Goal: Use online tool/utility: Utilize a website feature to perform a specific function

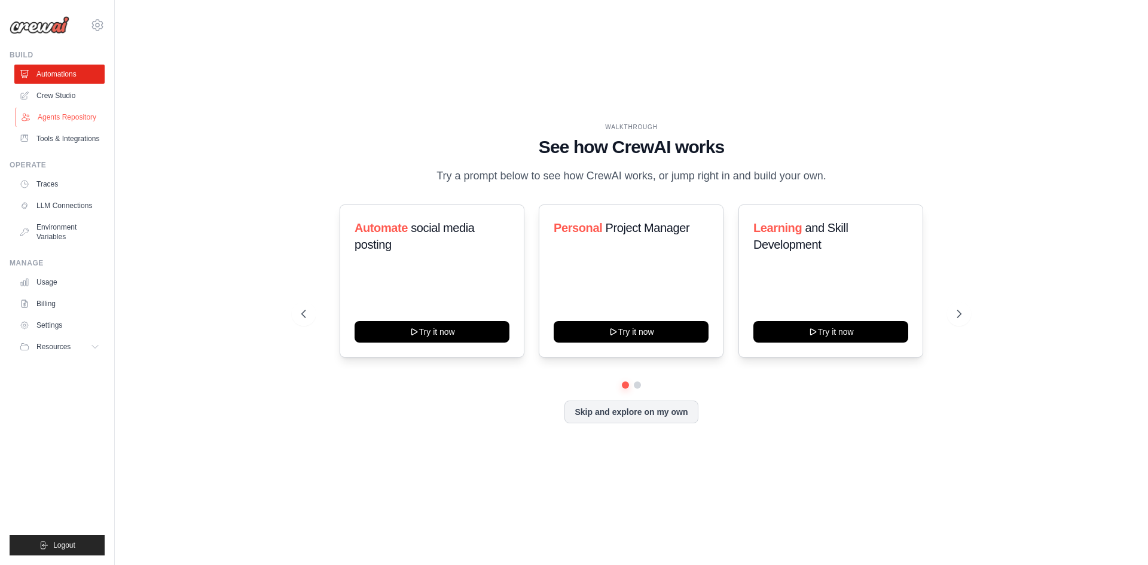
click at [77, 120] on link "Agents Repository" at bounding box center [61, 117] width 90 height 19
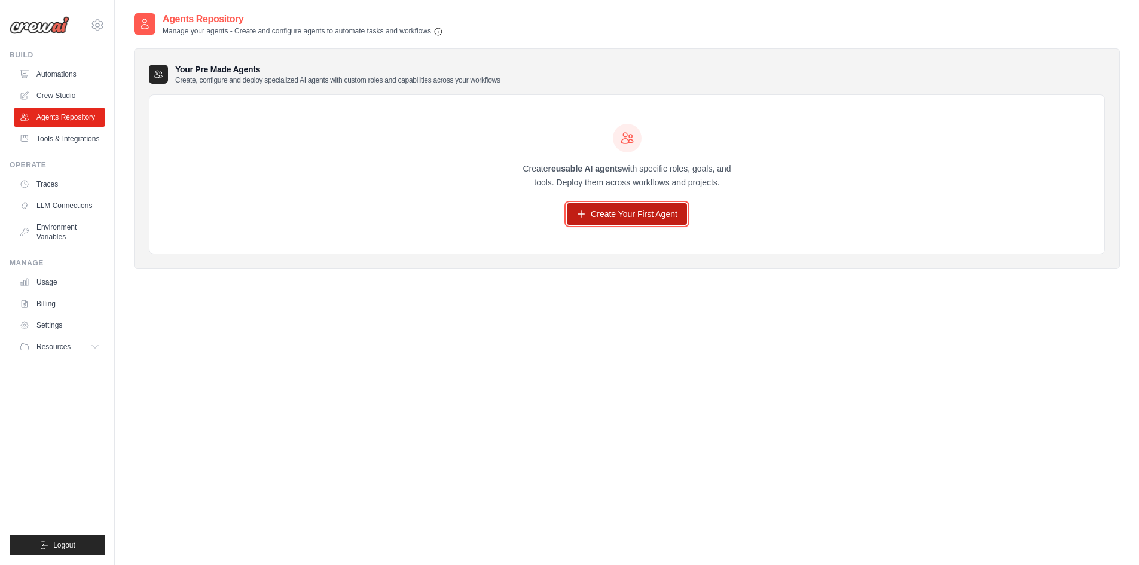
click at [650, 217] on link "Create Your First Agent" at bounding box center [627, 214] width 120 height 22
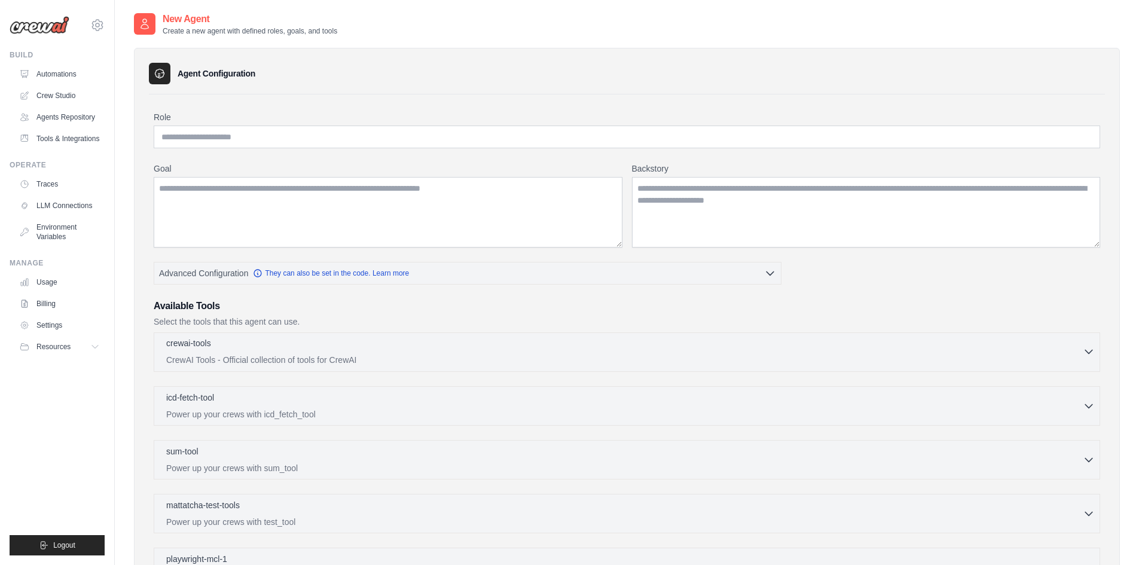
click at [1088, 355] on icon "button" at bounding box center [1089, 352] width 12 height 12
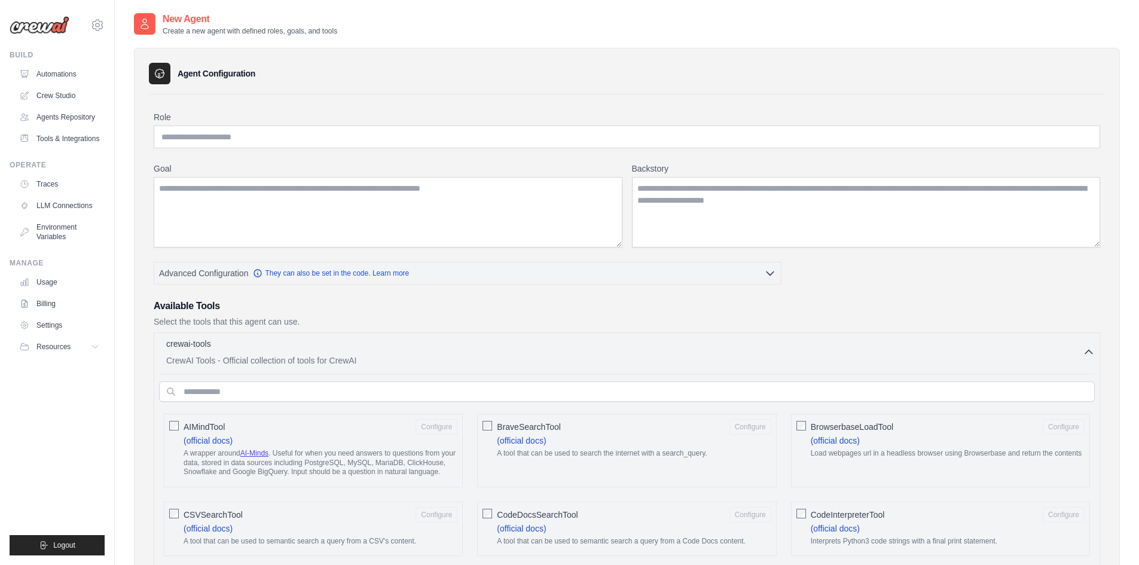
click at [920, 325] on p "Select the tools that this agent can use." at bounding box center [627, 322] width 947 height 12
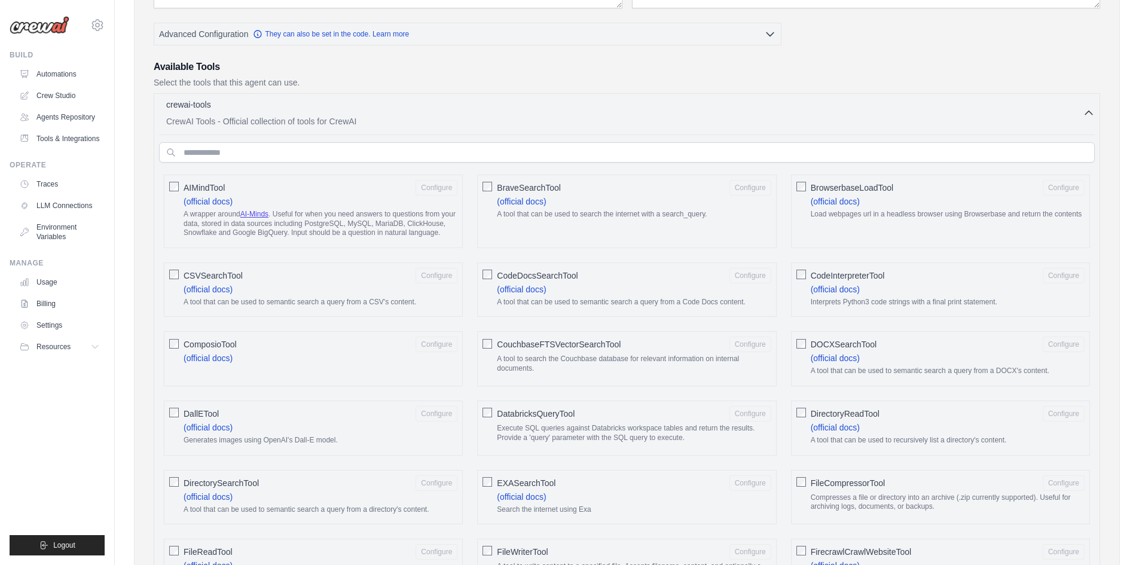
scroll to position [215, 0]
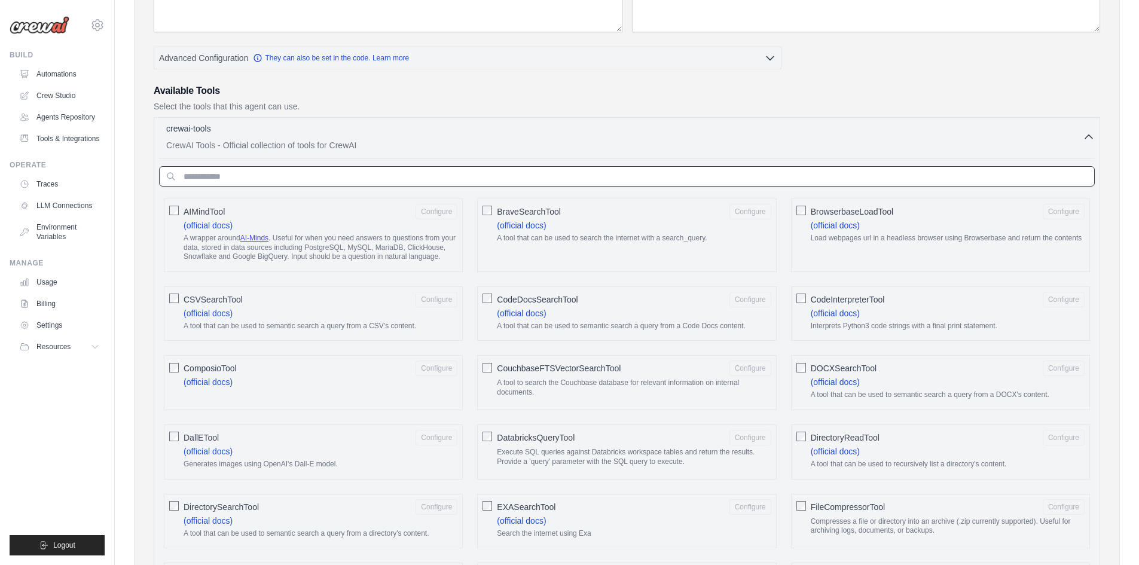
click at [340, 173] on input "text" at bounding box center [627, 176] width 936 height 20
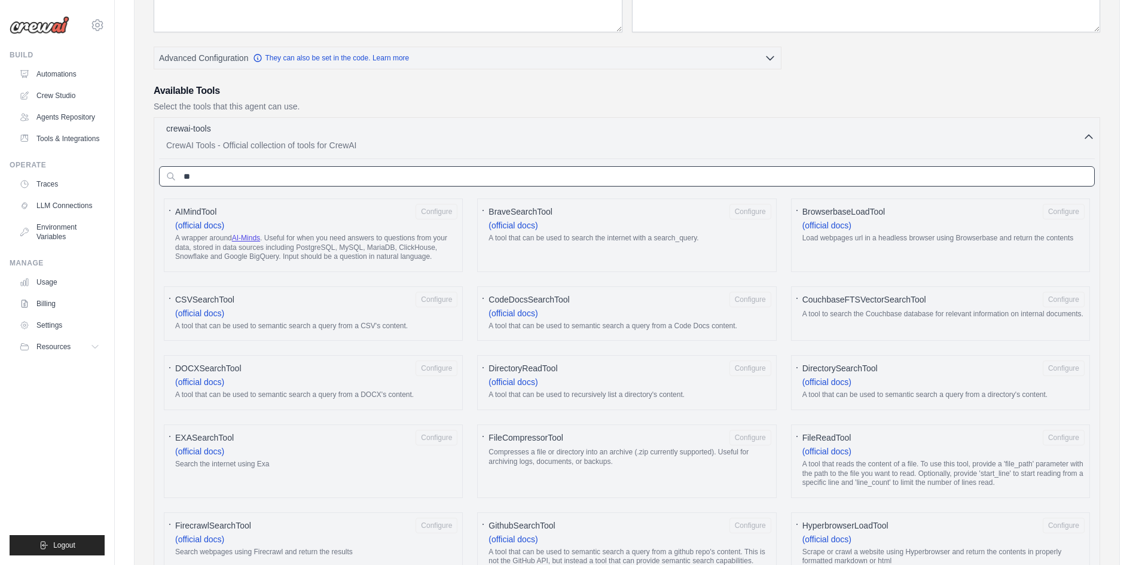
type input "*"
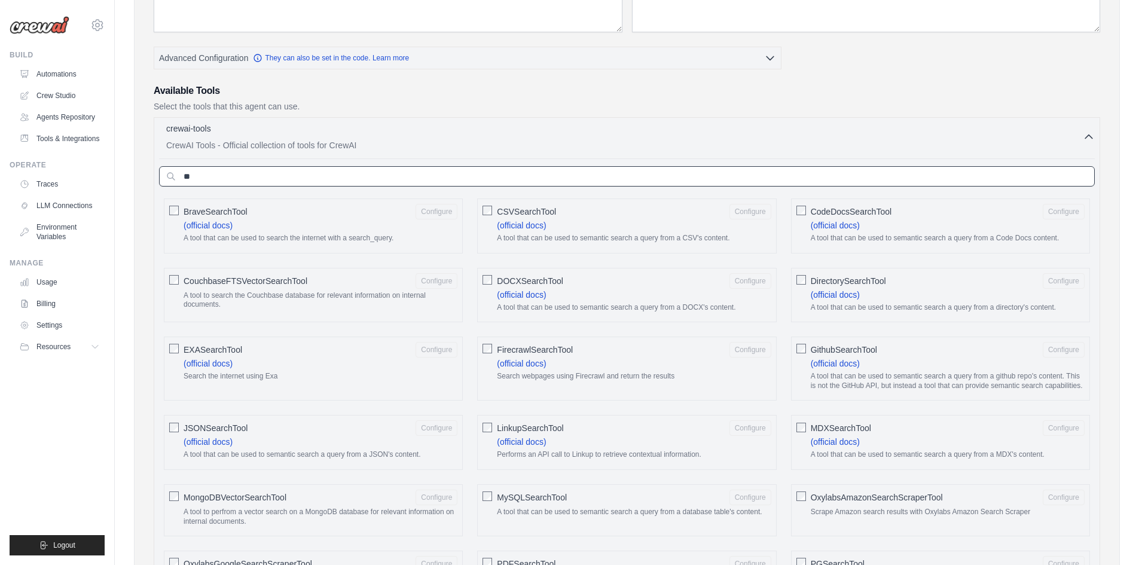
type input "*"
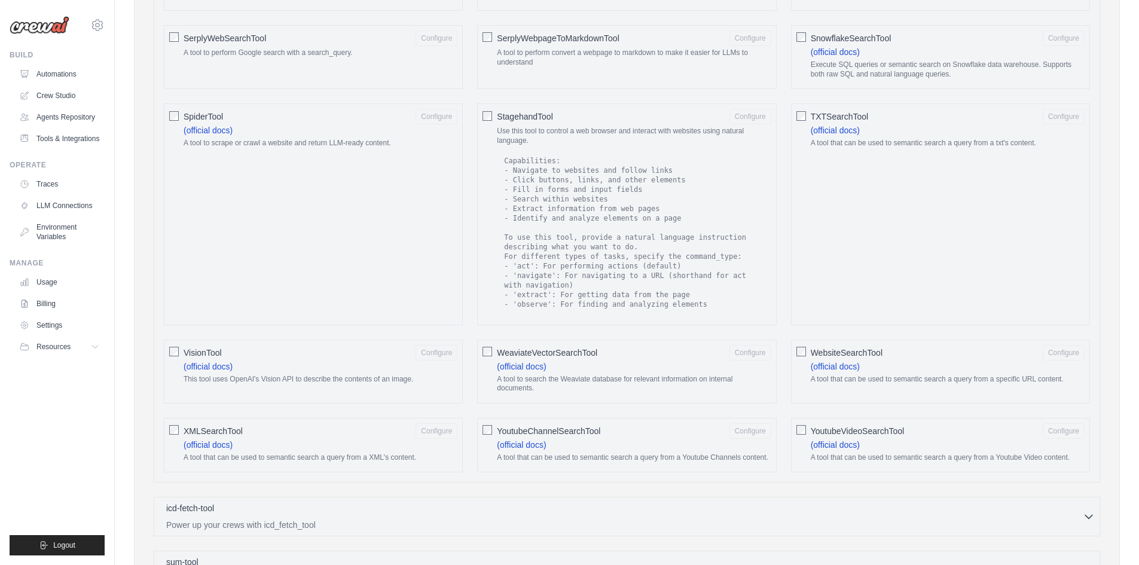
scroll to position [1630, 0]
click at [431, 34] on button "Configure" at bounding box center [437, 41] width 42 height 16
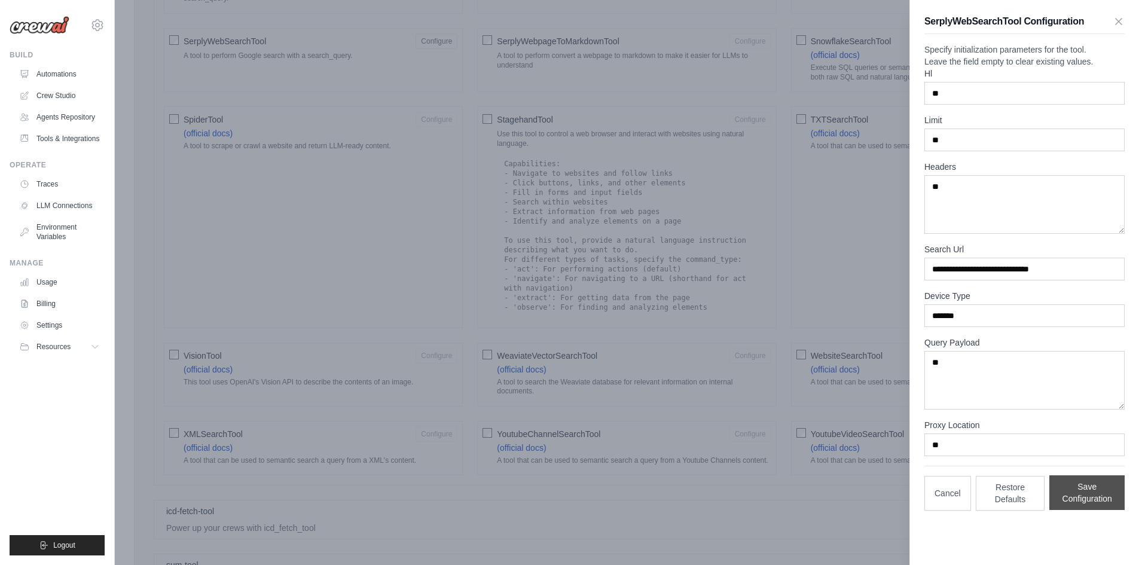
click at [1098, 510] on button "Save Configuration" at bounding box center [1087, 492] width 75 height 35
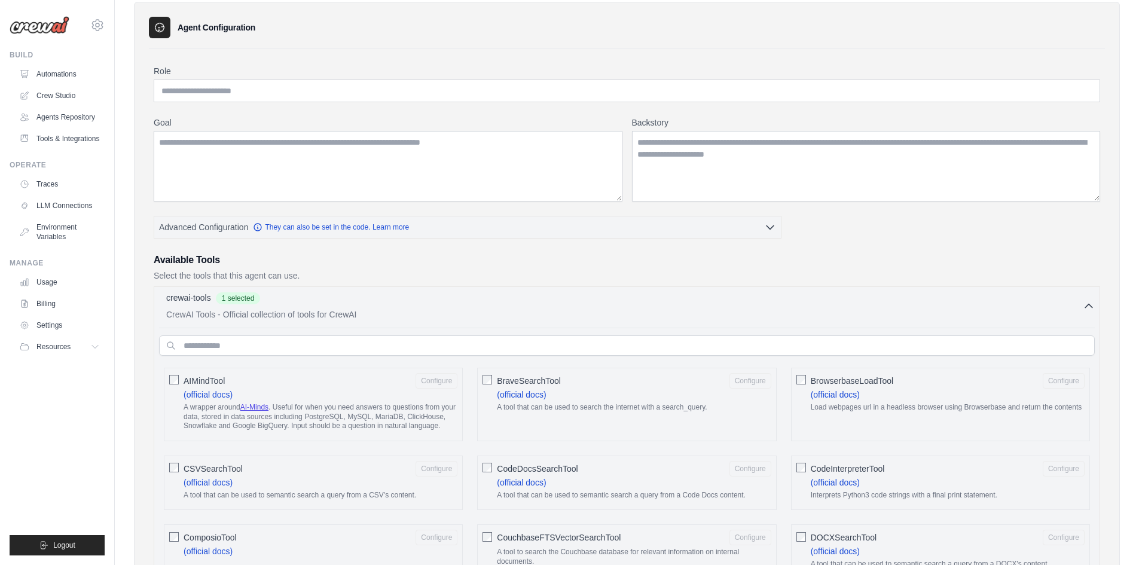
scroll to position [0, 0]
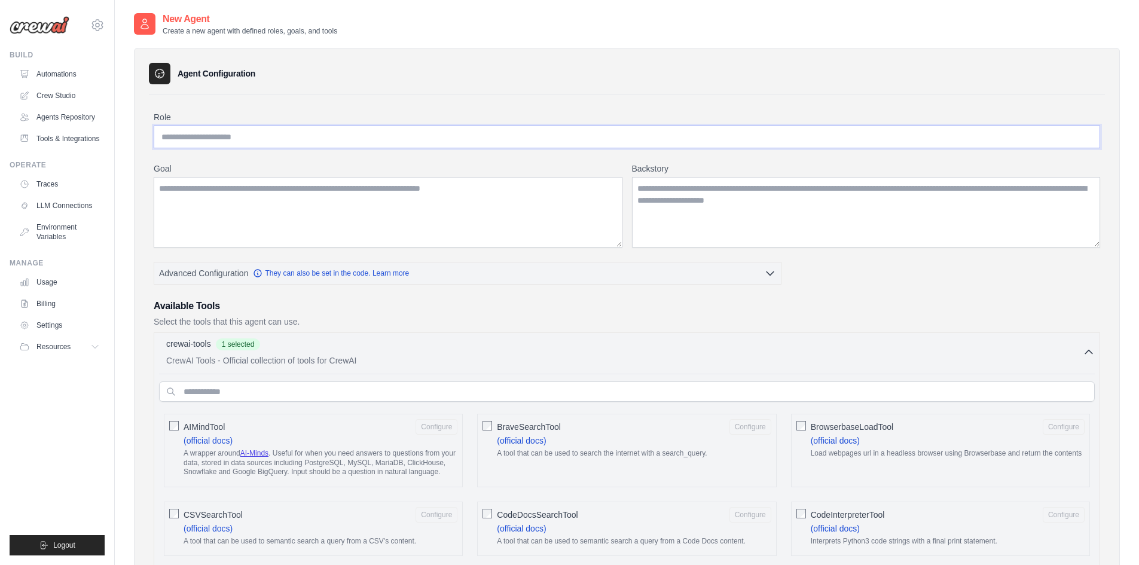
click at [592, 138] on input "Role" at bounding box center [627, 137] width 947 height 23
type input "*"
type input "**********"
type textarea "**********"
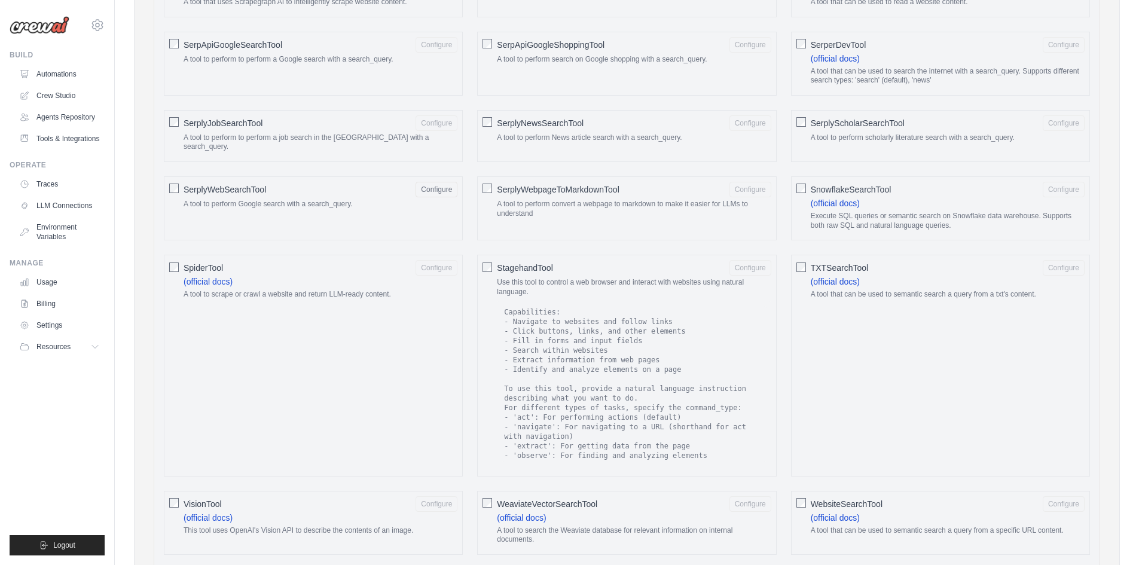
scroll to position [1956, 0]
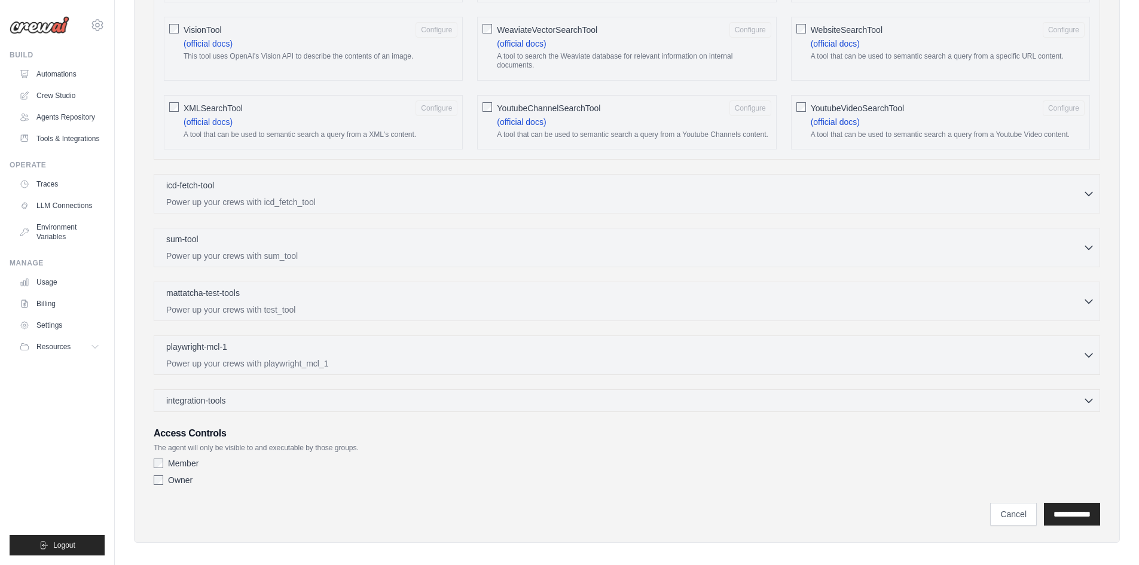
type textarea "**********"
click at [1095, 508] on input "**********" at bounding box center [1072, 514] width 56 height 23
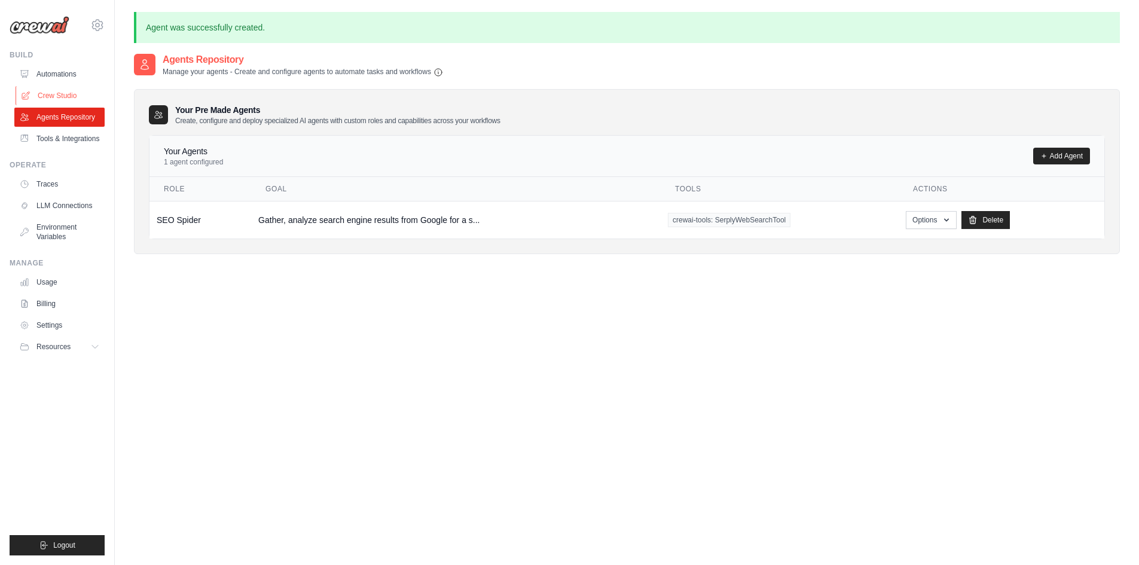
click at [66, 97] on link "Crew Studio" at bounding box center [61, 95] width 90 height 19
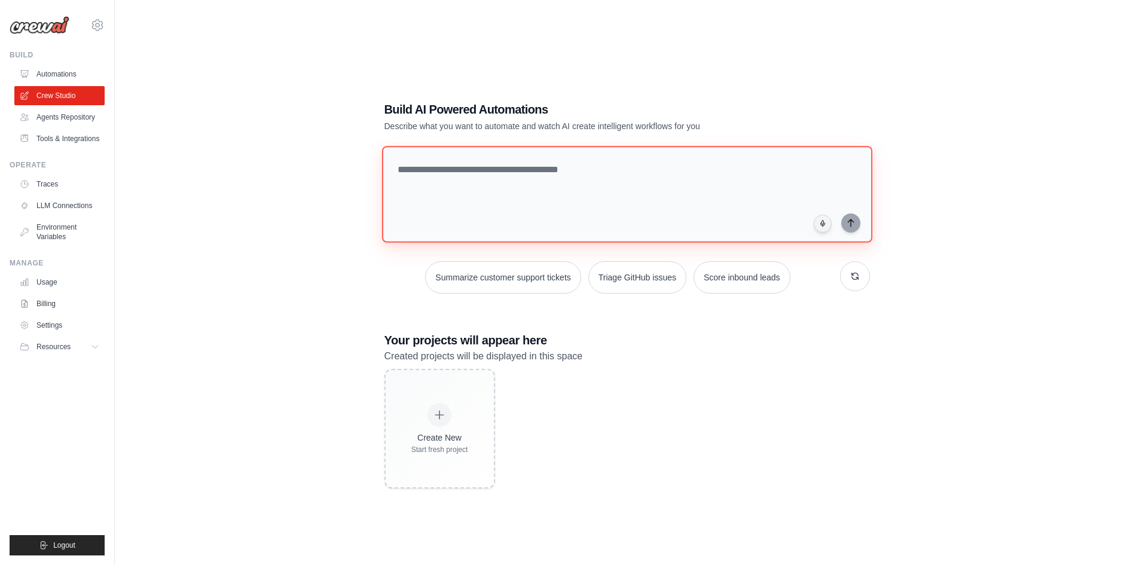
click at [450, 191] on textarea at bounding box center [627, 194] width 490 height 97
click at [400, 168] on textarea "**********" at bounding box center [629, 193] width 495 height 97
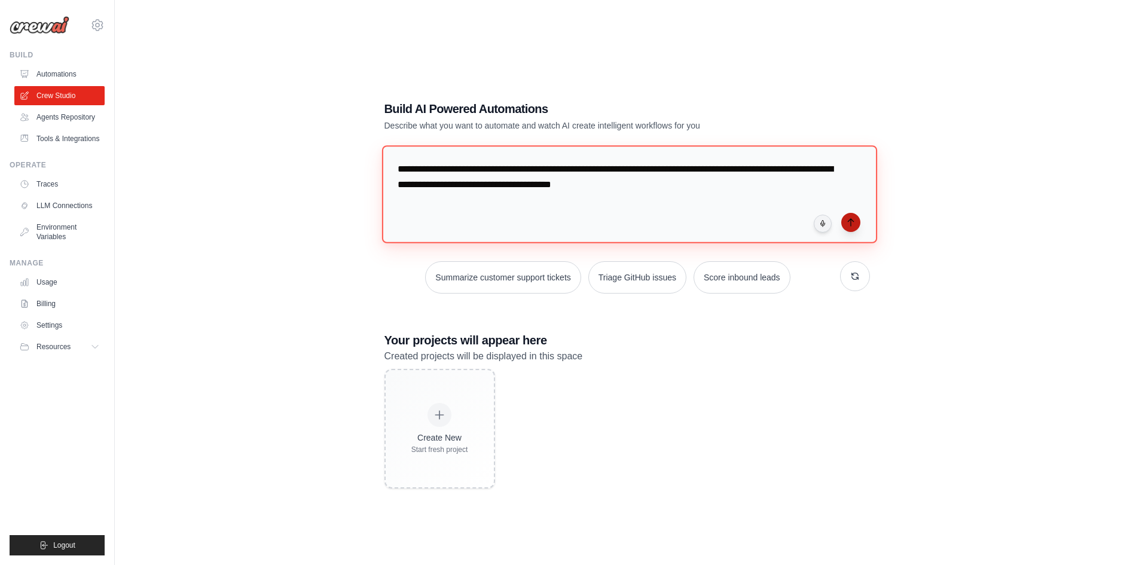
type textarea "**********"
click at [854, 228] on button "submit" at bounding box center [851, 222] width 19 height 19
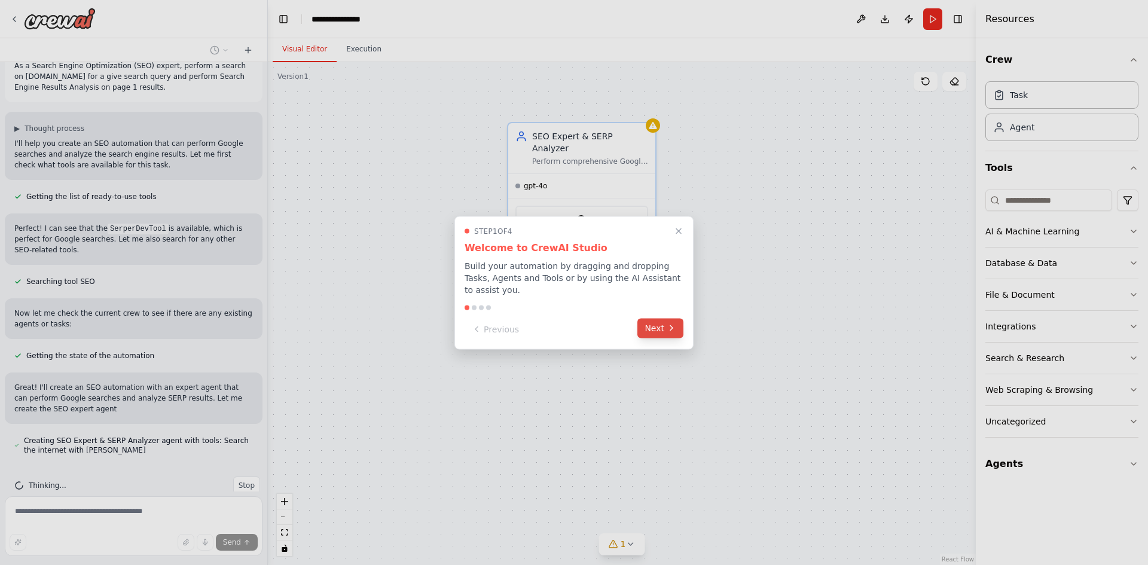
scroll to position [32, 0]
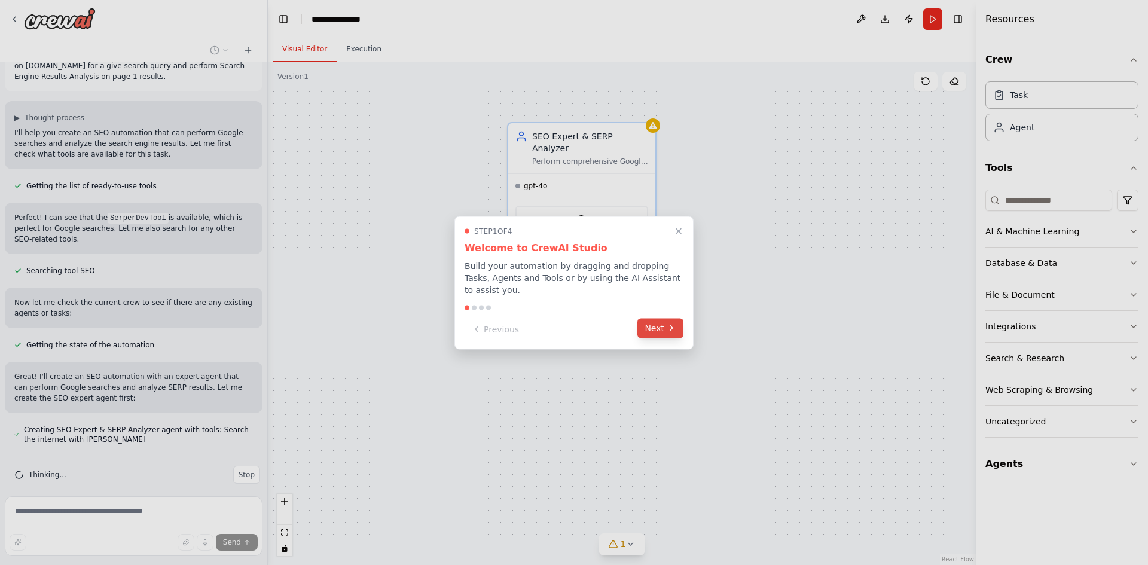
click at [671, 324] on icon at bounding box center [672, 329] width 10 height 10
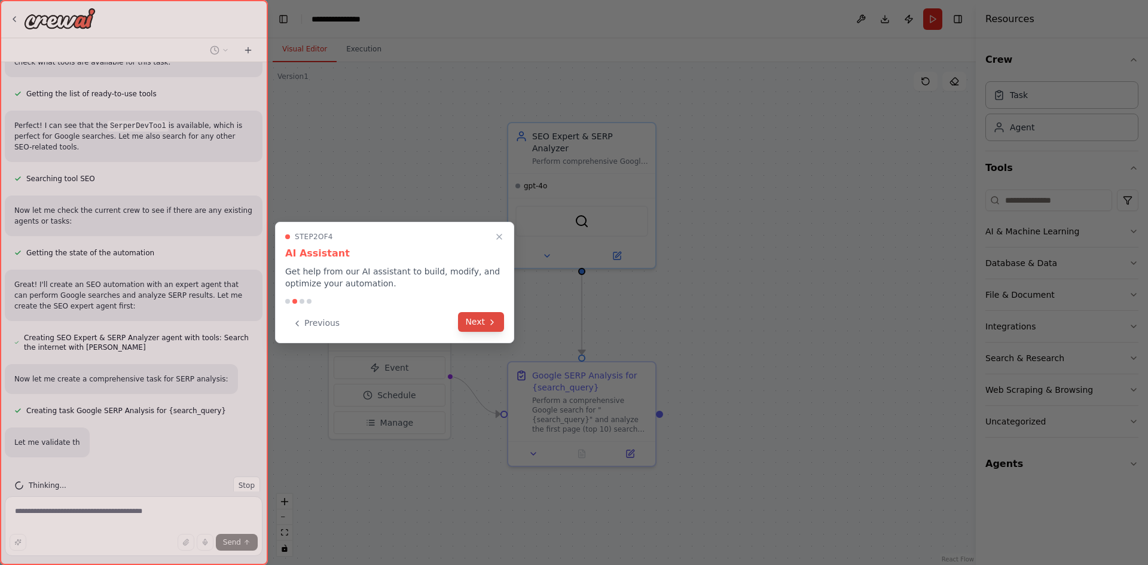
scroll to position [135, 0]
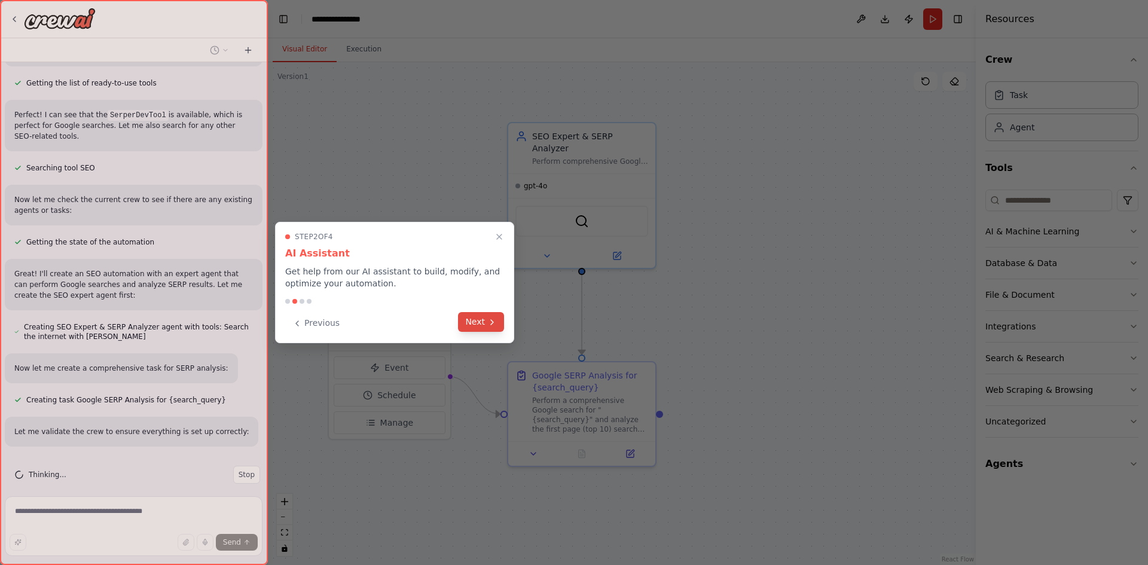
click at [494, 325] on icon at bounding box center [492, 323] width 10 height 10
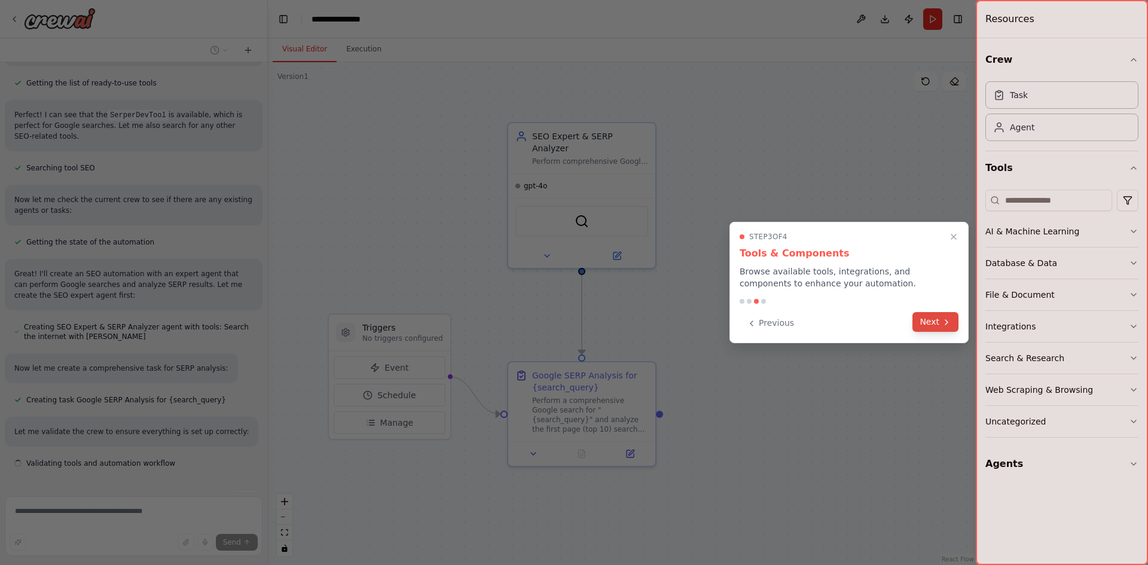
scroll to position [158, 0]
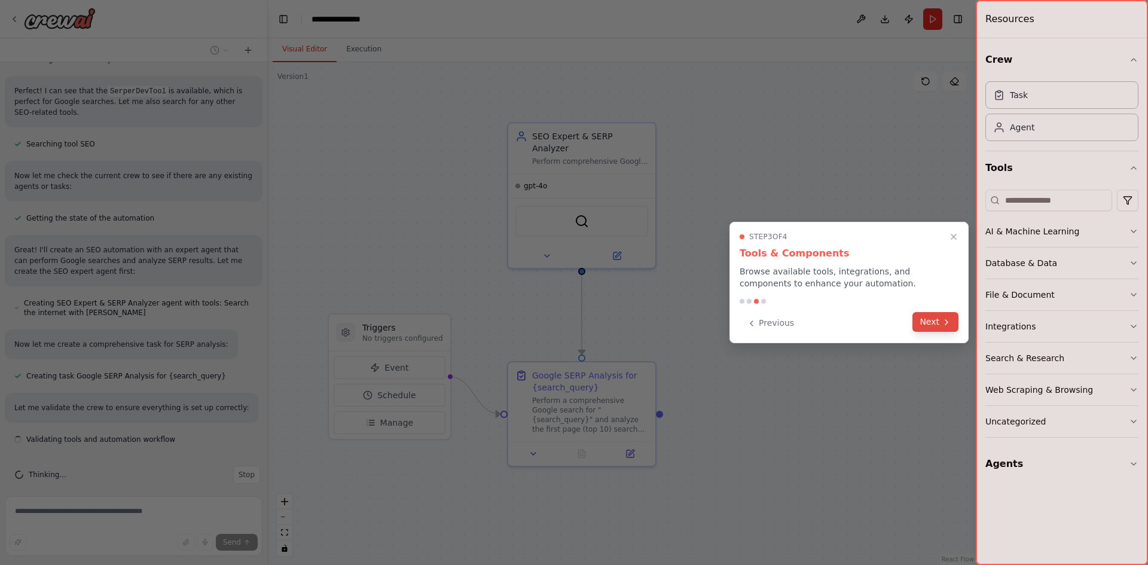
click at [946, 316] on button "Next" at bounding box center [936, 322] width 46 height 20
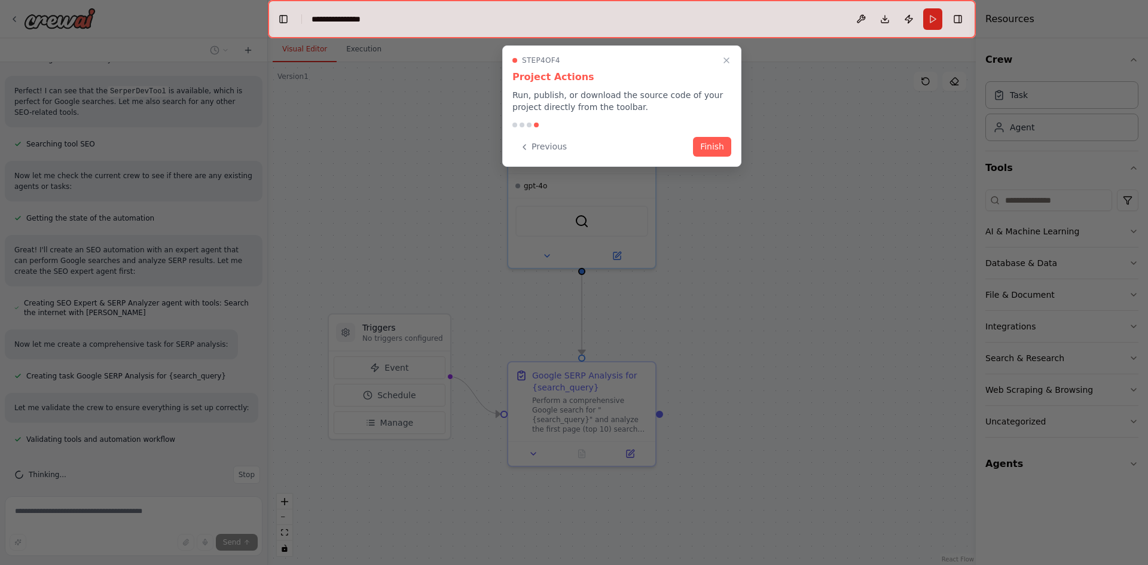
scroll to position [187, 0]
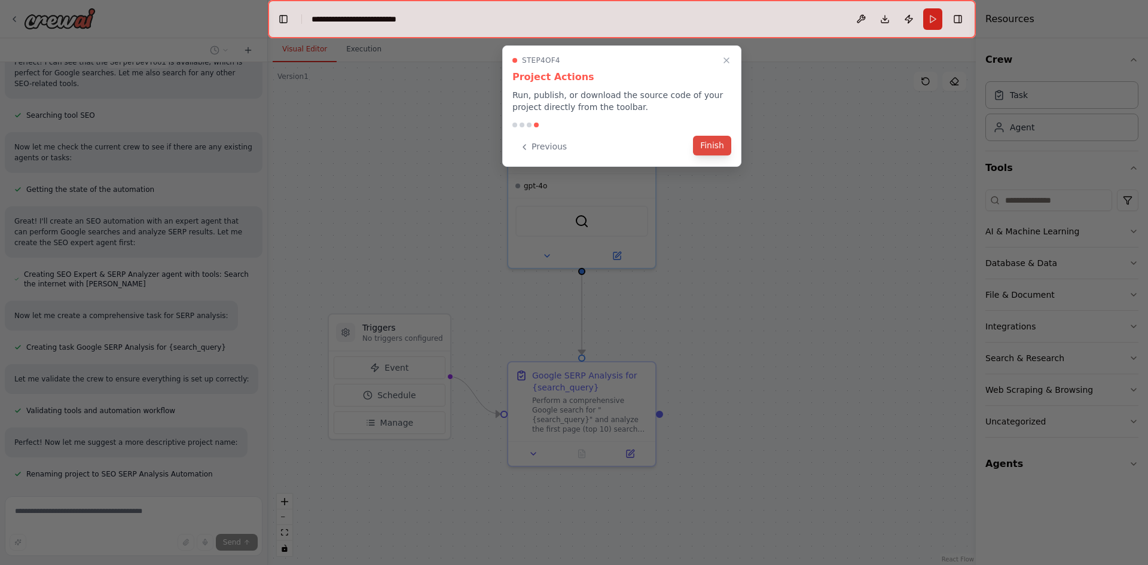
click at [717, 147] on button "Finish" at bounding box center [712, 146] width 38 height 20
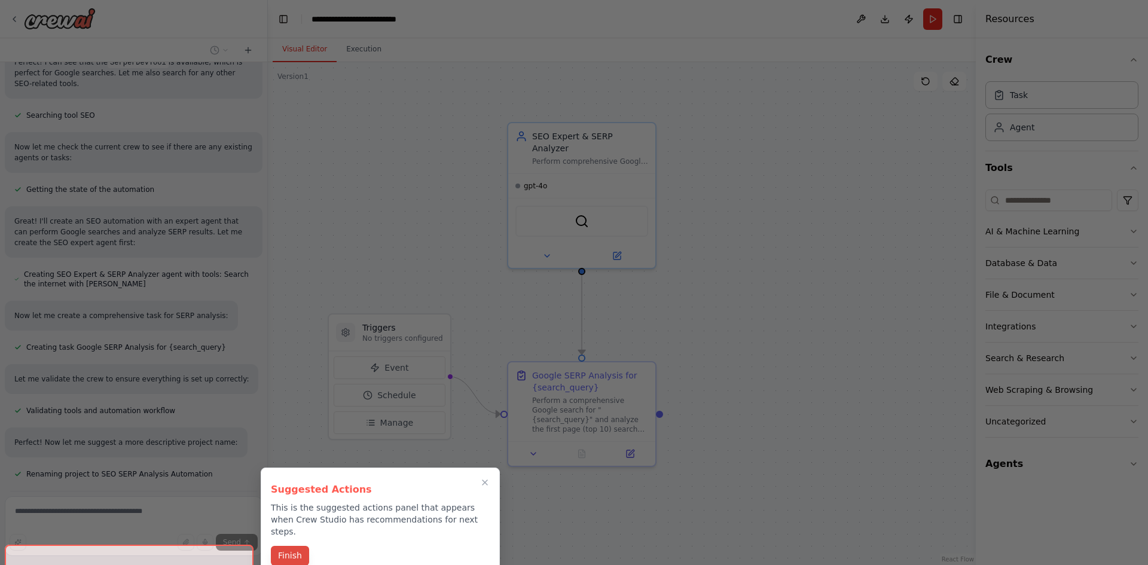
click at [292, 546] on button "Finish" at bounding box center [290, 556] width 38 height 20
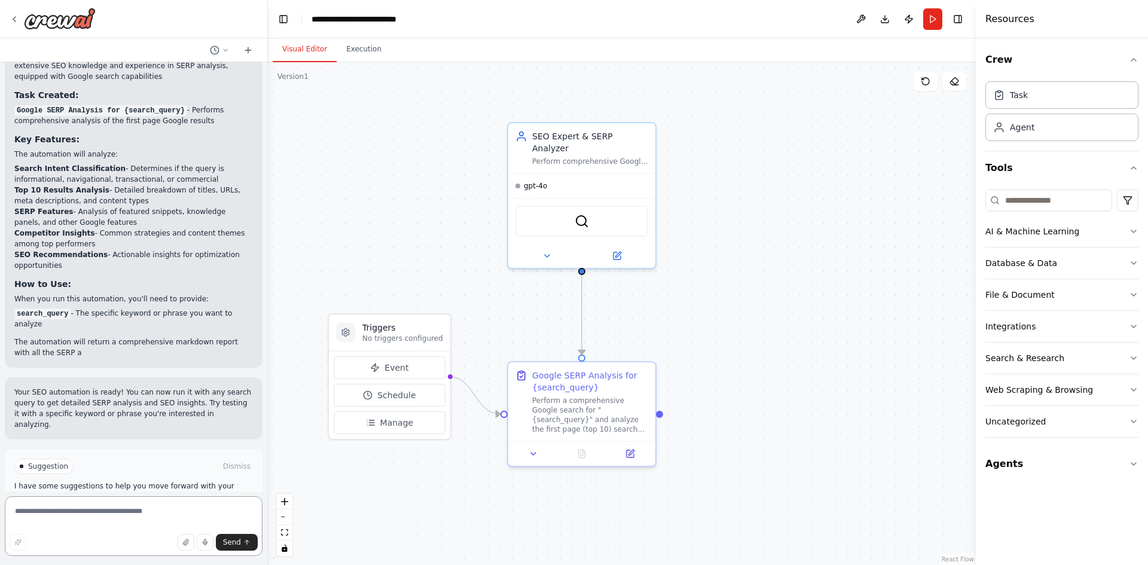
scroll to position [718, 0]
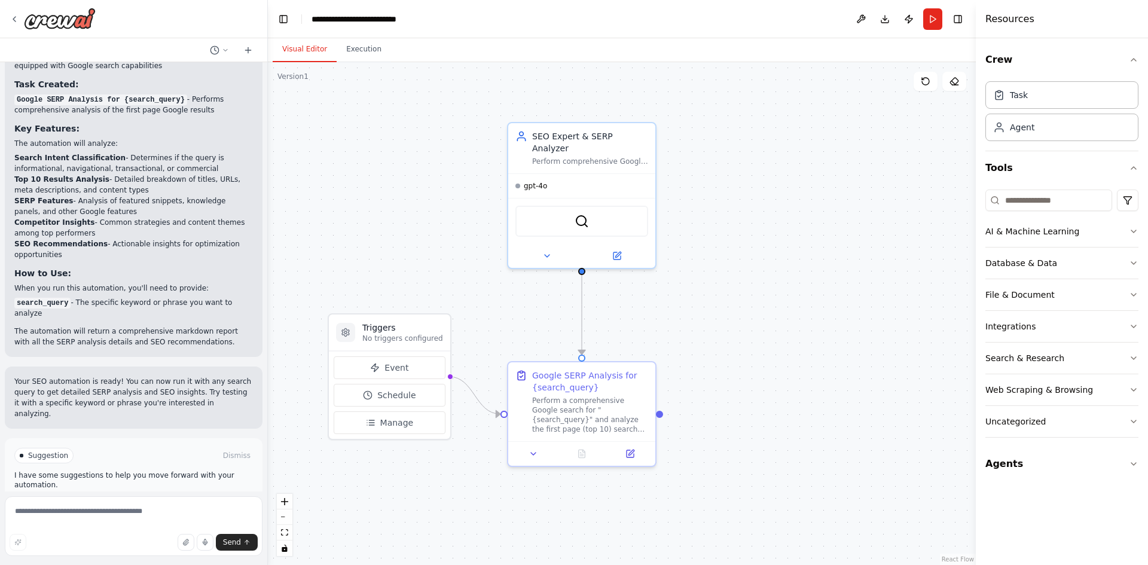
click at [198, 497] on button "Run Automation" at bounding box center [133, 506] width 239 height 19
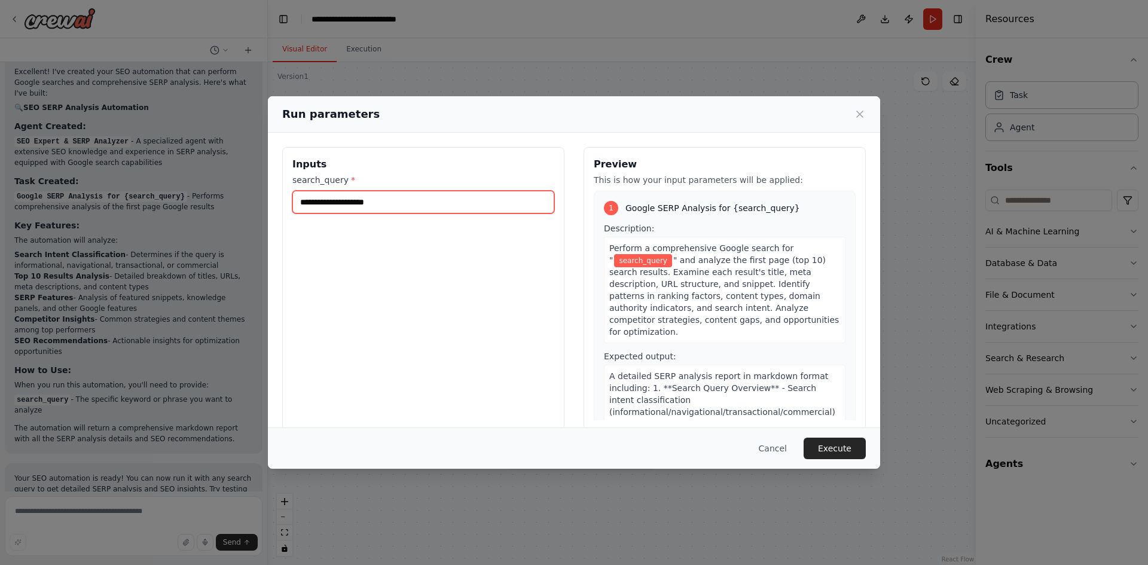
click at [391, 202] on input "search_query *" at bounding box center [423, 202] width 262 height 23
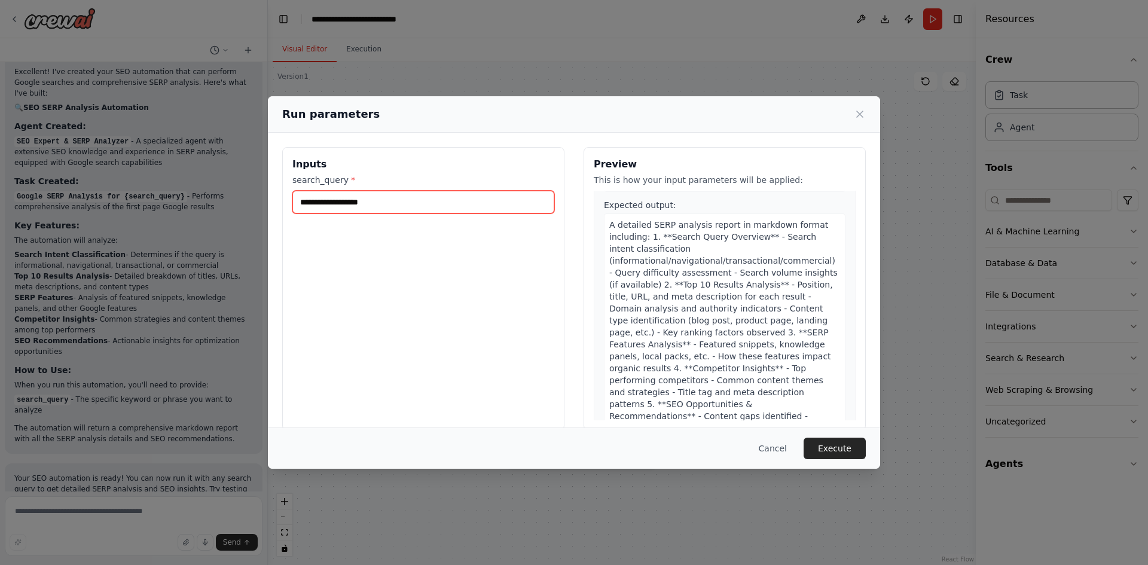
scroll to position [169, 0]
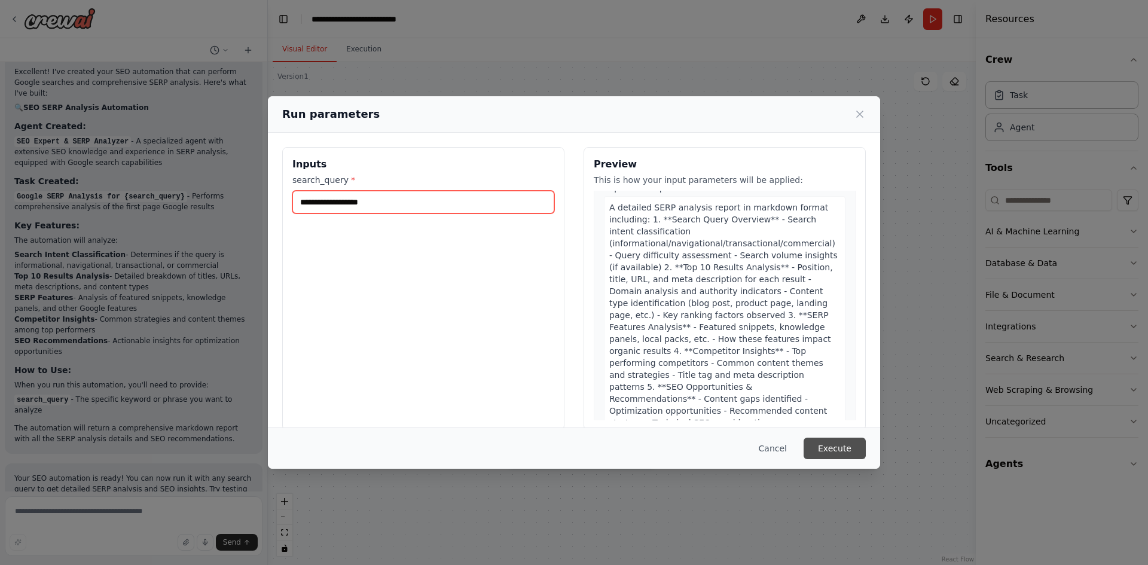
type input "**********"
click at [844, 446] on button "Execute" at bounding box center [835, 449] width 62 height 22
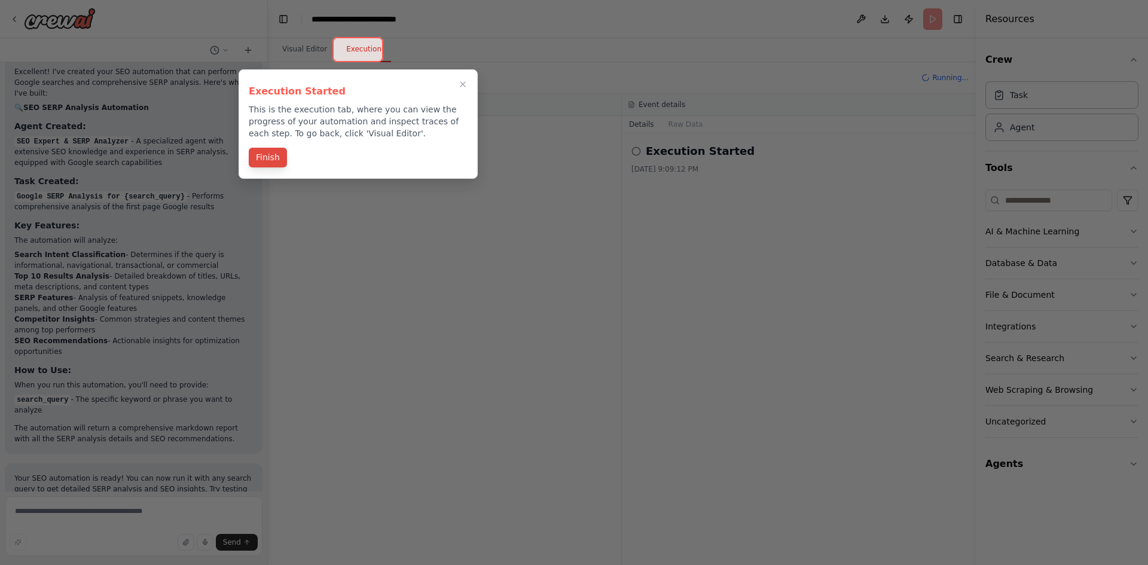
click at [270, 158] on button "Finish" at bounding box center [268, 158] width 38 height 20
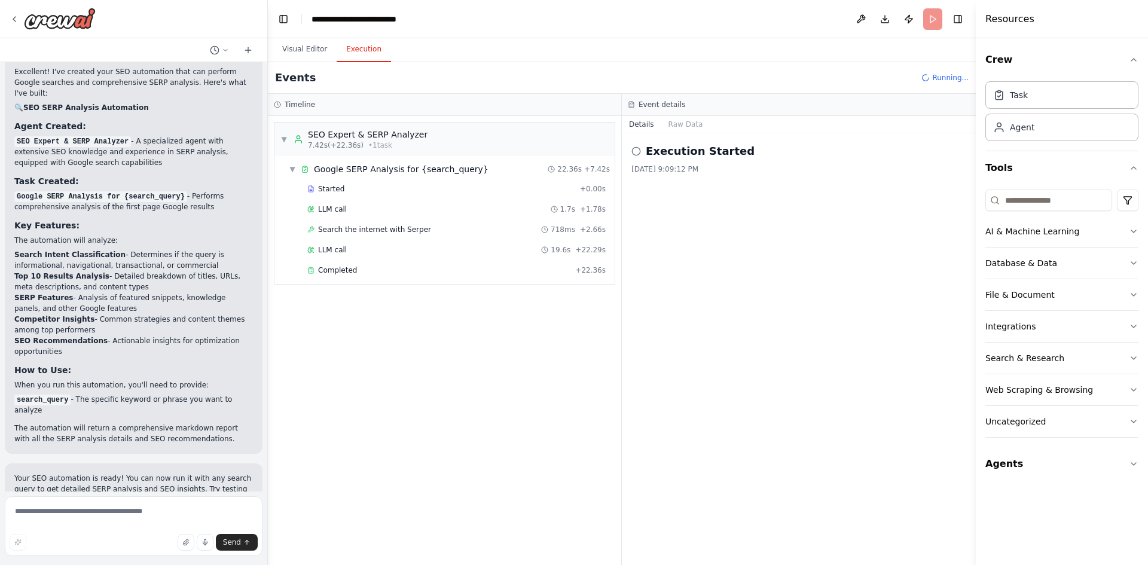
scroll to position [718, 0]
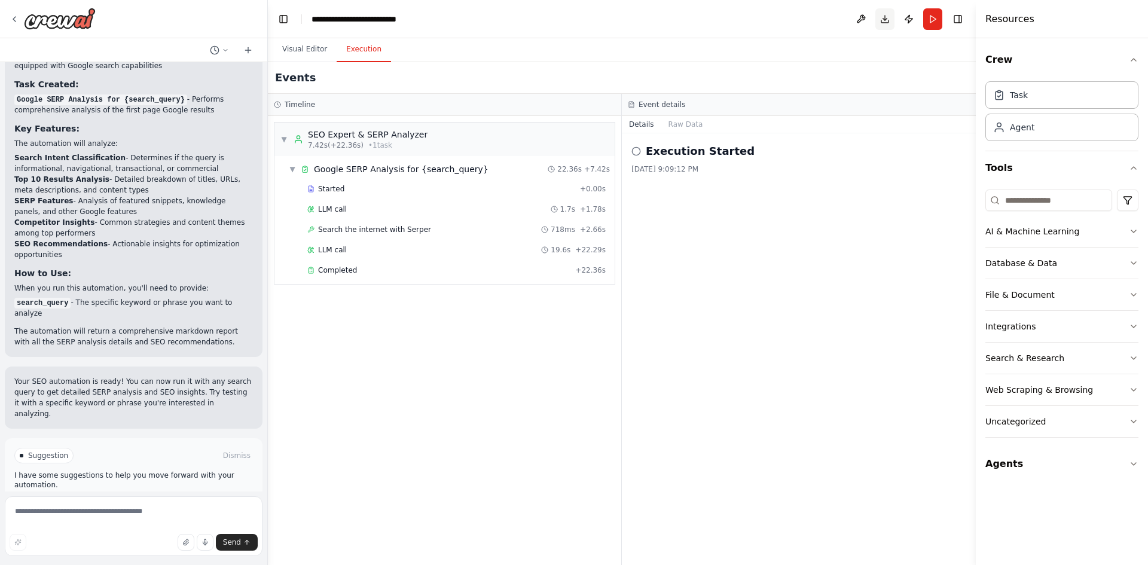
click at [883, 21] on button "Download" at bounding box center [885, 19] width 19 height 22
click at [876, 111] on div "Event details" at bounding box center [799, 105] width 354 height 22
click at [961, 19] on button "Toggle Right Sidebar" at bounding box center [958, 19] width 17 height 17
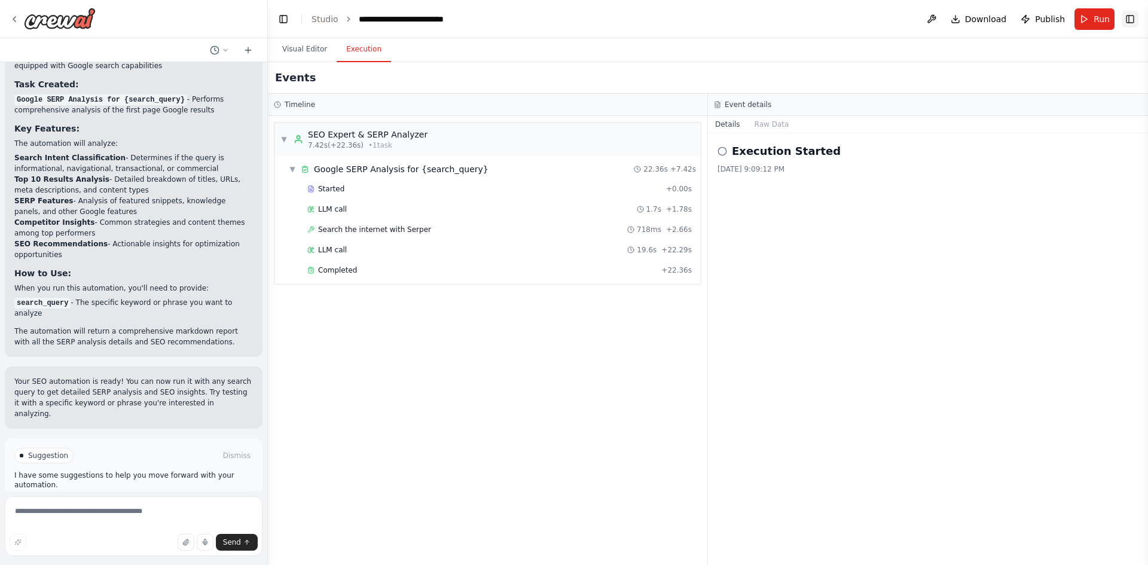
click at [1129, 18] on button "Toggle Right Sidebar" at bounding box center [1130, 19] width 17 height 17
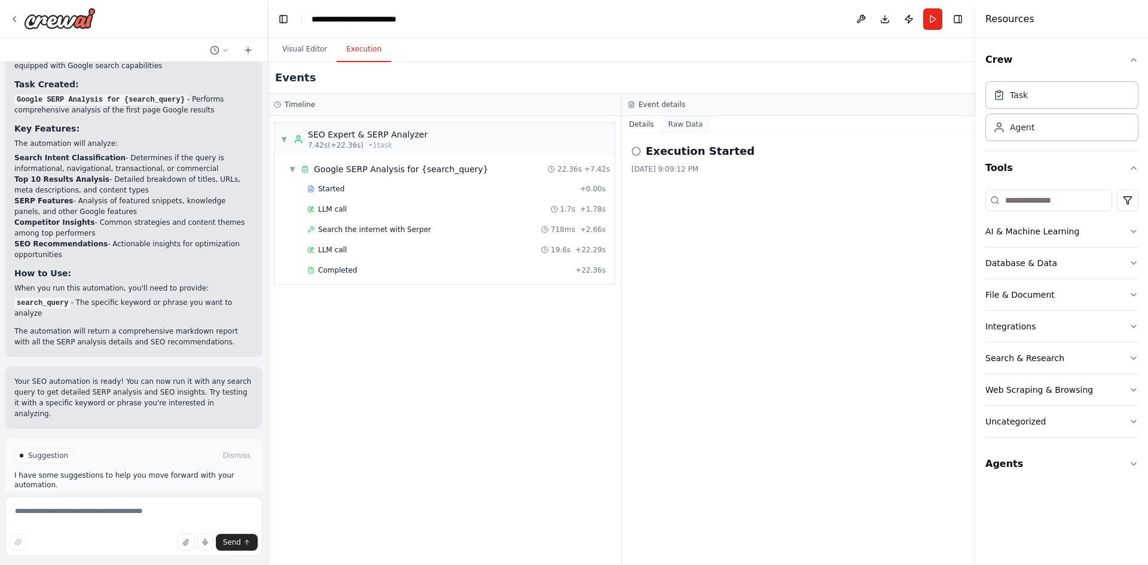
click at [688, 124] on button "Raw Data" at bounding box center [686, 124] width 49 height 17
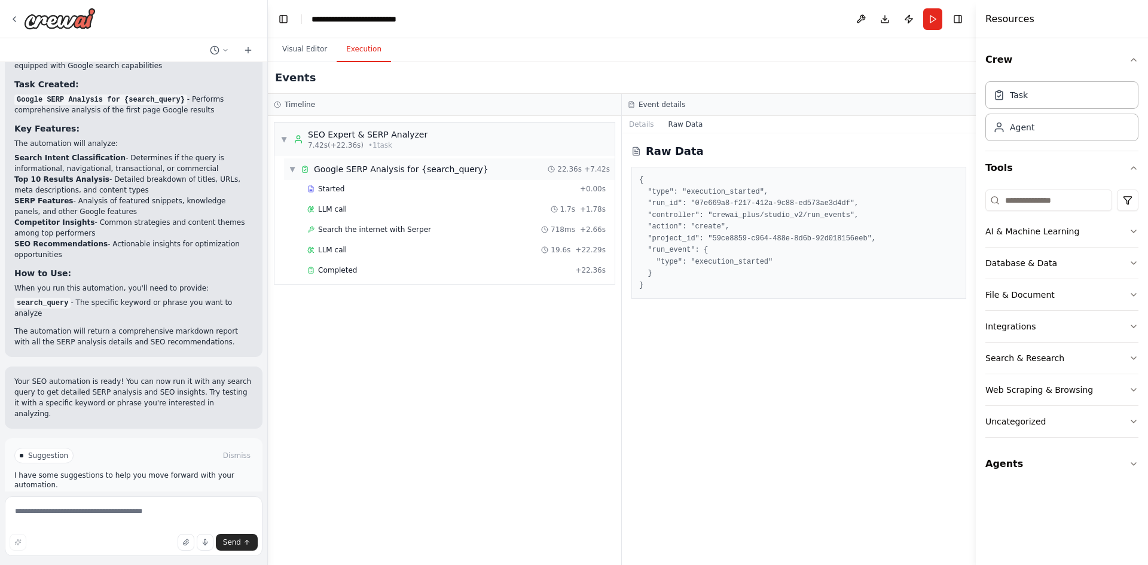
click at [293, 170] on span "▼" at bounding box center [292, 169] width 7 height 10
click at [293, 170] on span "▶" at bounding box center [292, 169] width 7 height 10
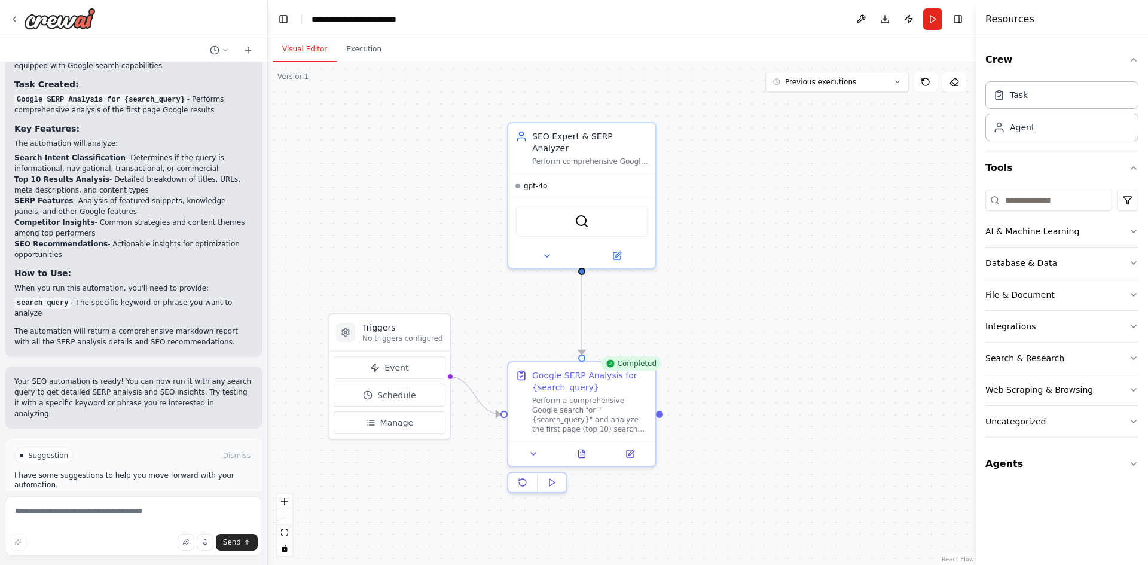
click at [297, 50] on button "Visual Editor" at bounding box center [305, 49] width 64 height 25
click at [584, 452] on icon at bounding box center [582, 451] width 7 height 8
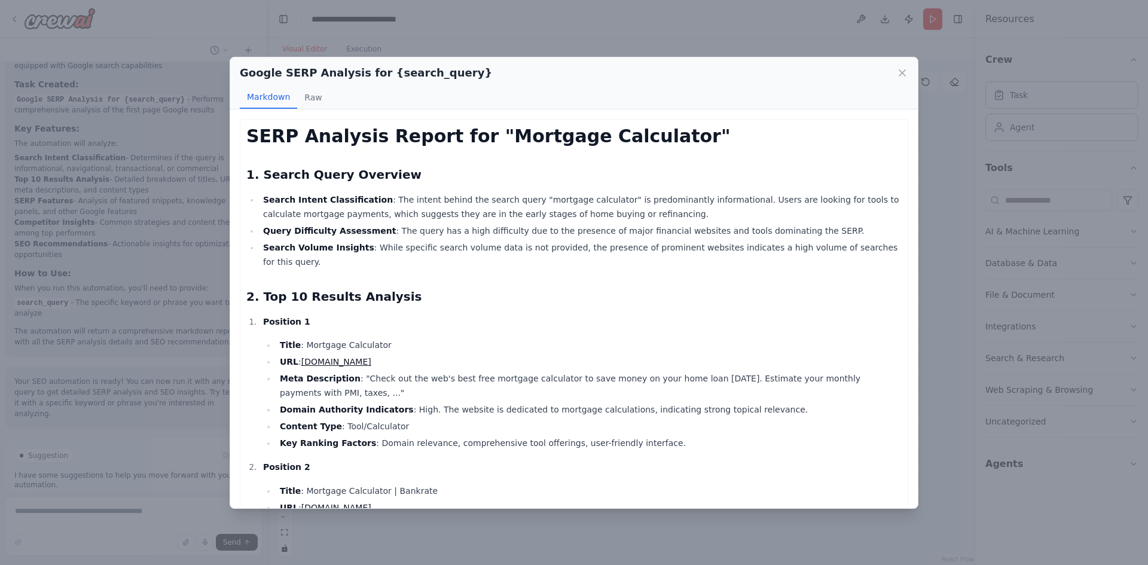
click at [612, 288] on h2 "2. Top 10 Results Analysis" at bounding box center [574, 296] width 656 height 17
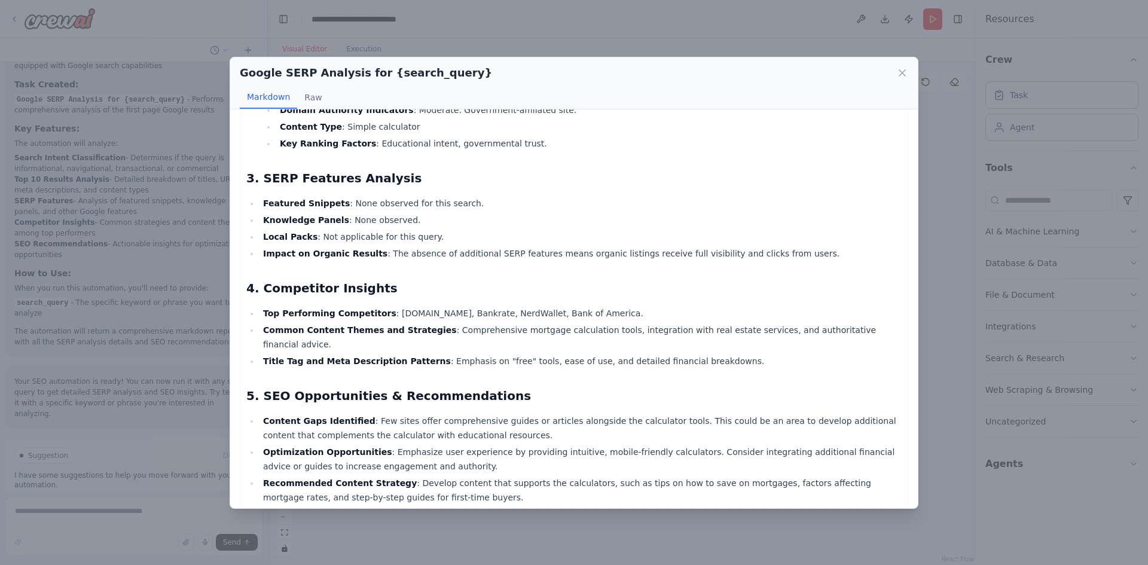
scroll to position [1566, 0]
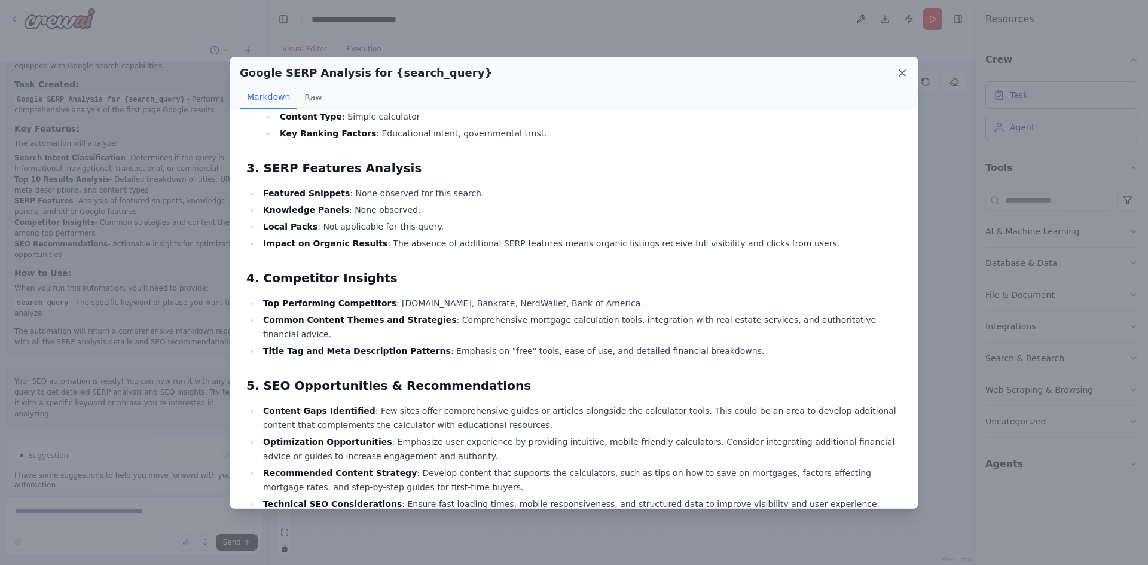
click at [903, 72] on icon at bounding box center [903, 73] width 6 height 6
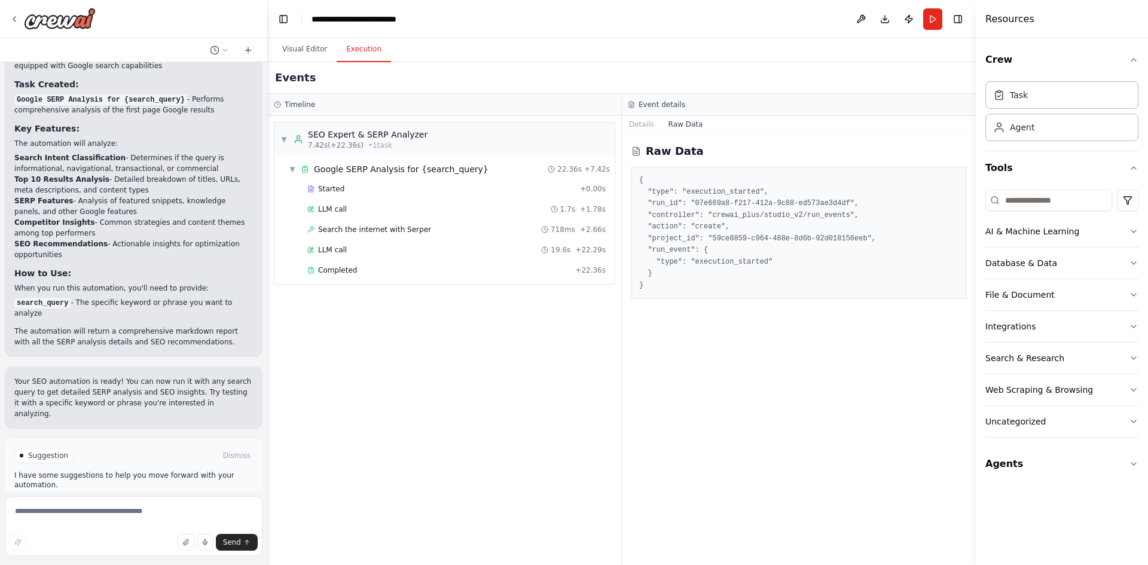
click at [361, 48] on button "Execution" at bounding box center [364, 49] width 54 height 25
click at [935, 20] on button "Run" at bounding box center [932, 19] width 19 height 22
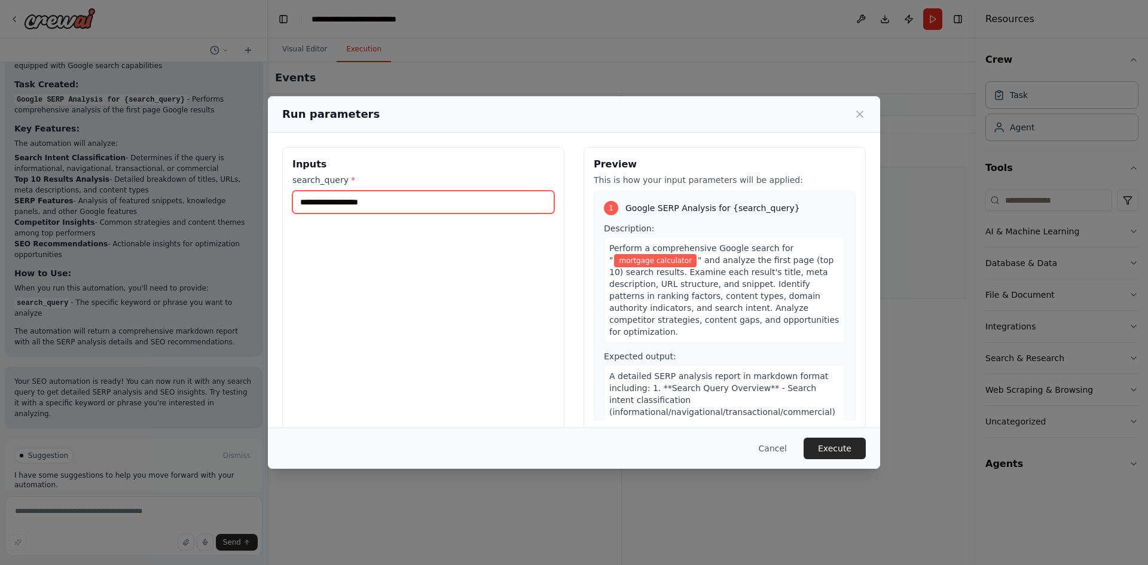
click at [450, 203] on input "**********" at bounding box center [423, 202] width 262 height 23
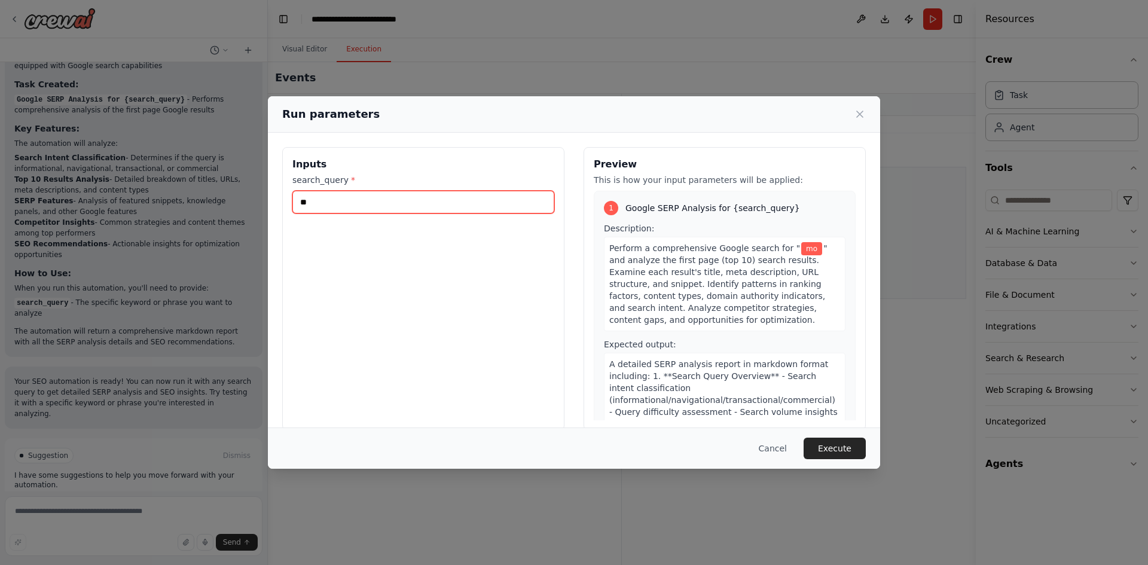
type input "*"
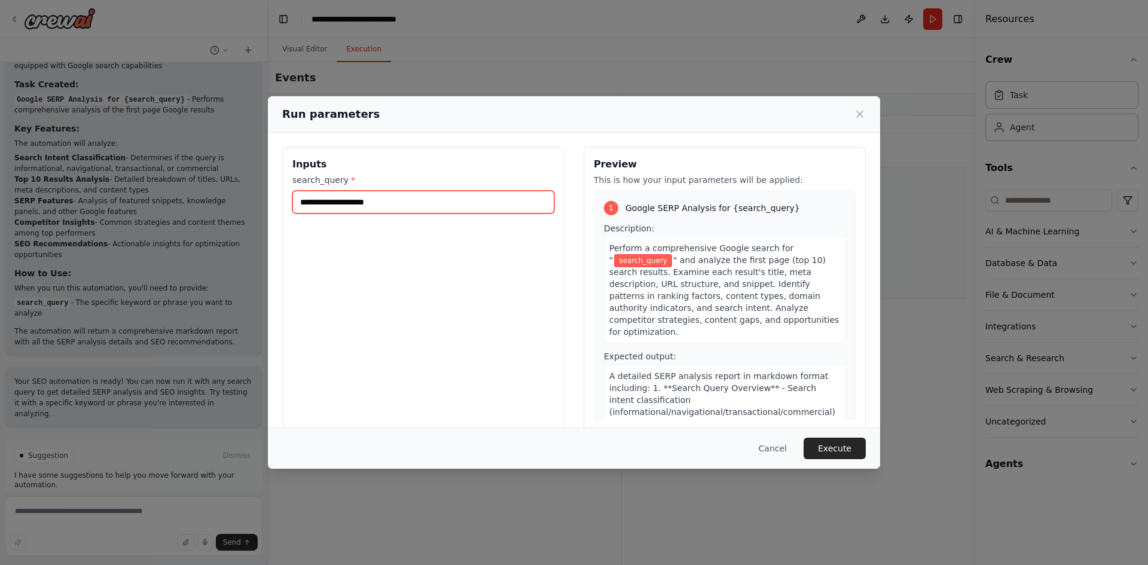
paste input "**********"
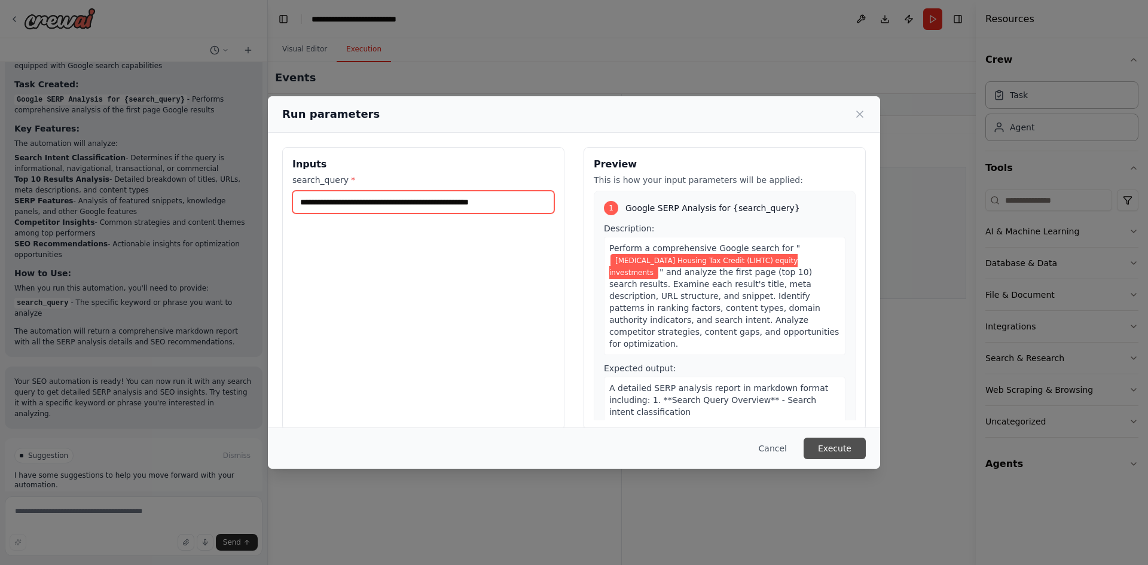
type input "**********"
click at [830, 450] on button "Execute" at bounding box center [835, 449] width 62 height 22
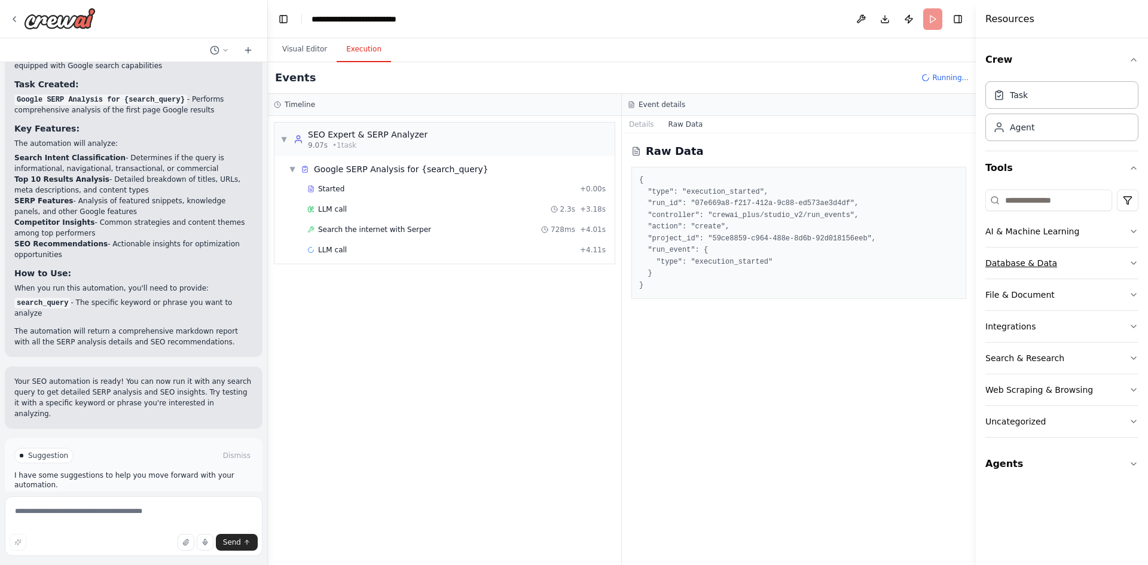
click at [1131, 263] on icon "button" at bounding box center [1134, 263] width 10 height 10
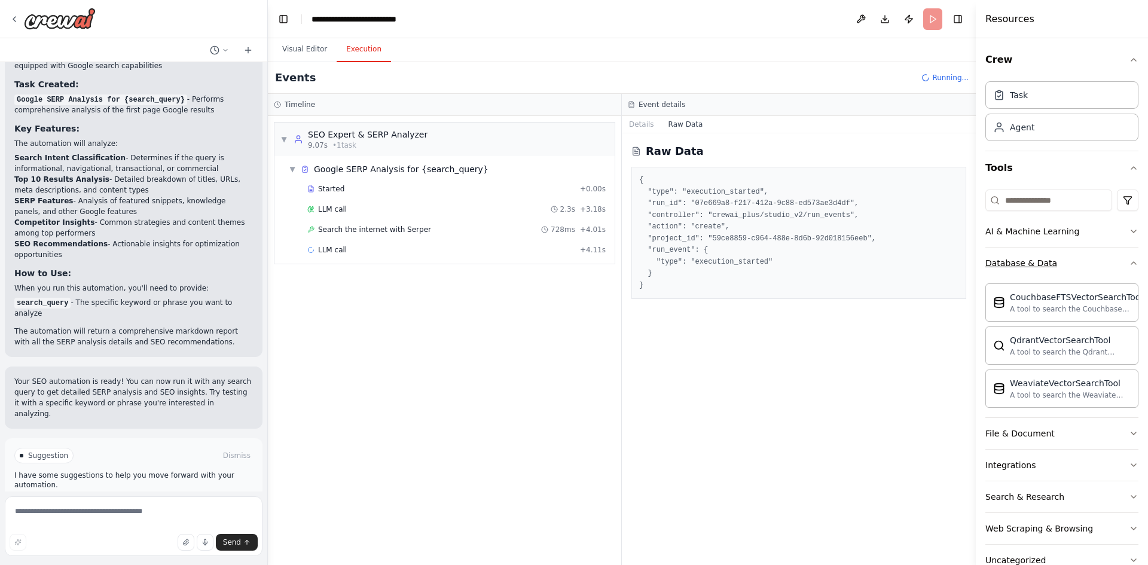
click at [1131, 263] on div "Crew Task Agent Tools AI & Machine Learning Database & Data CouchbaseFTSVectorS…" at bounding box center [1062, 301] width 172 height 527
click at [1129, 263] on icon "button" at bounding box center [1134, 263] width 10 height 10
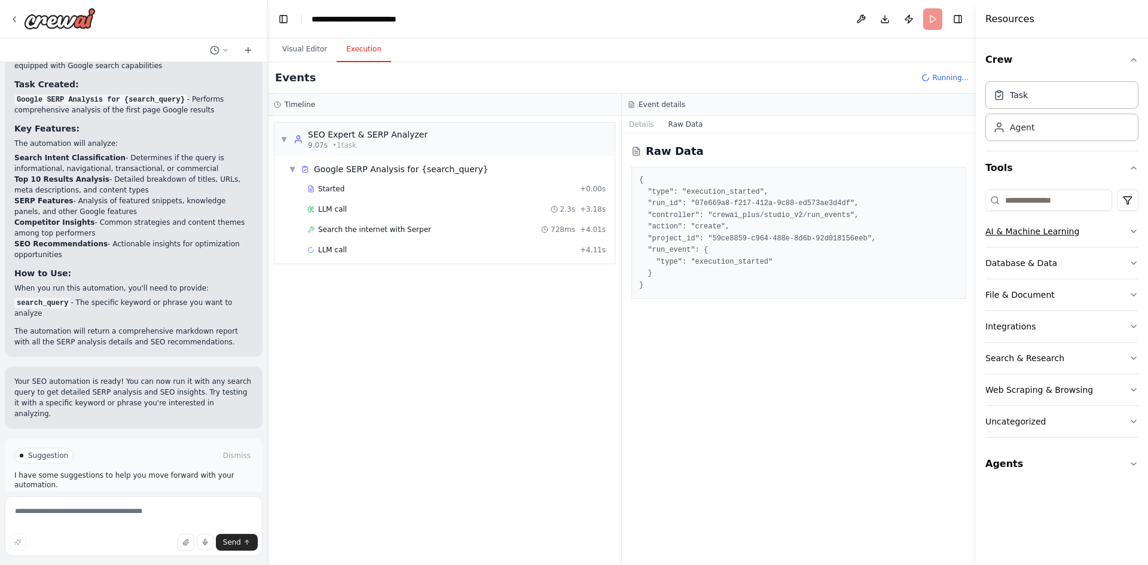
click at [1134, 231] on icon "button" at bounding box center [1134, 232] width 10 height 10
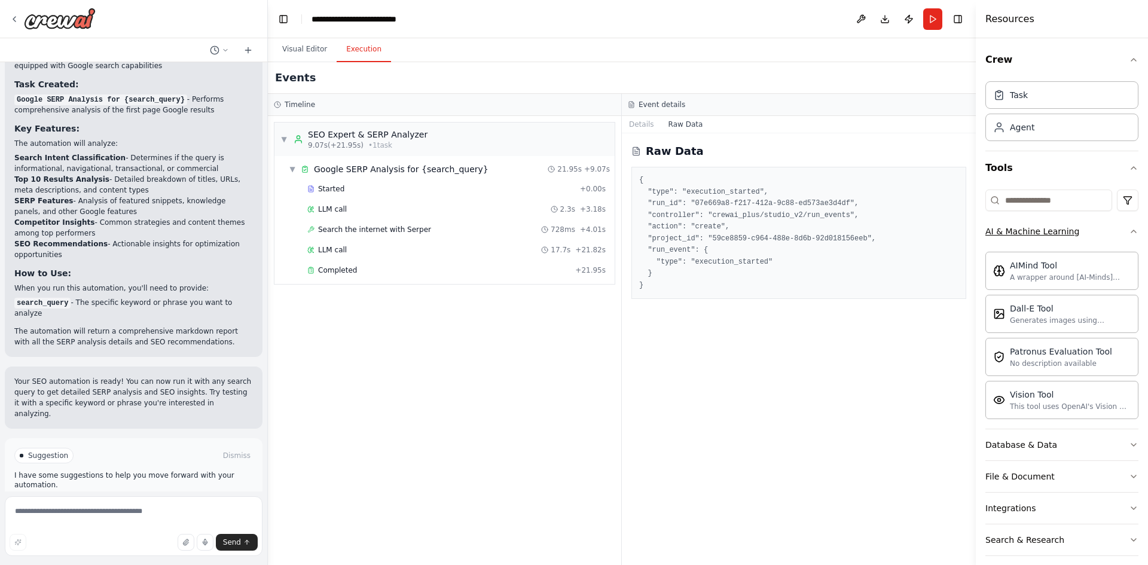
click at [1129, 230] on icon "button" at bounding box center [1134, 232] width 10 height 10
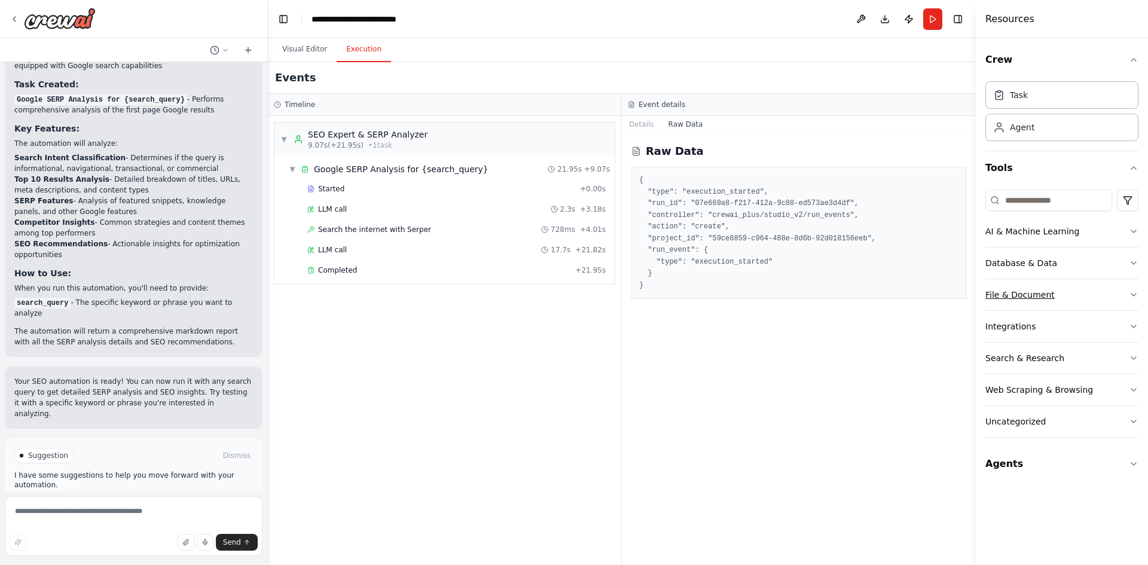
click at [1134, 294] on icon "button" at bounding box center [1134, 295] width 10 height 10
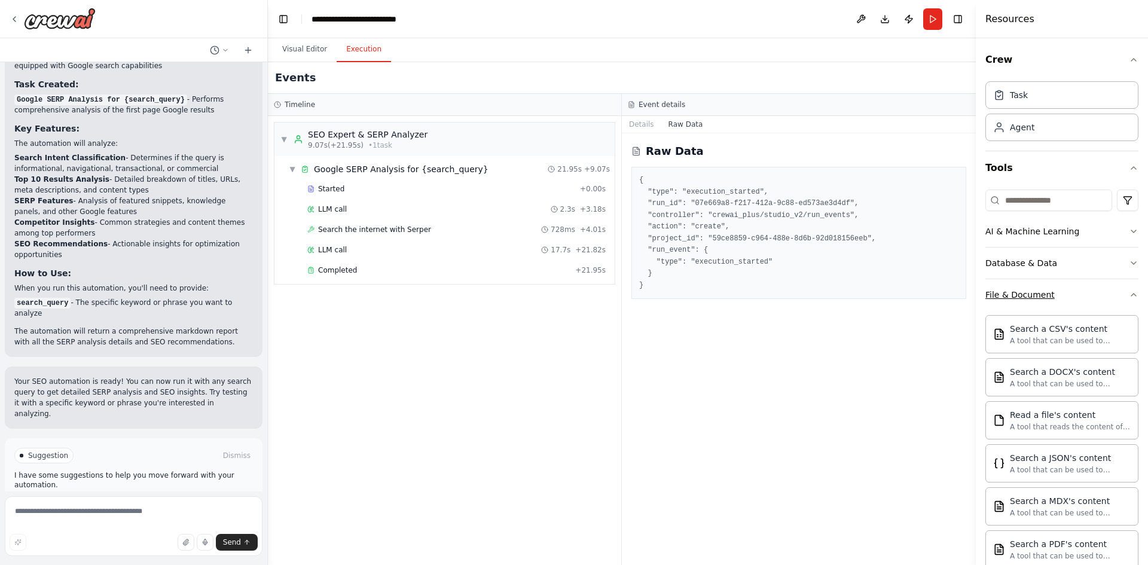
click at [1129, 294] on icon "button" at bounding box center [1134, 295] width 10 height 10
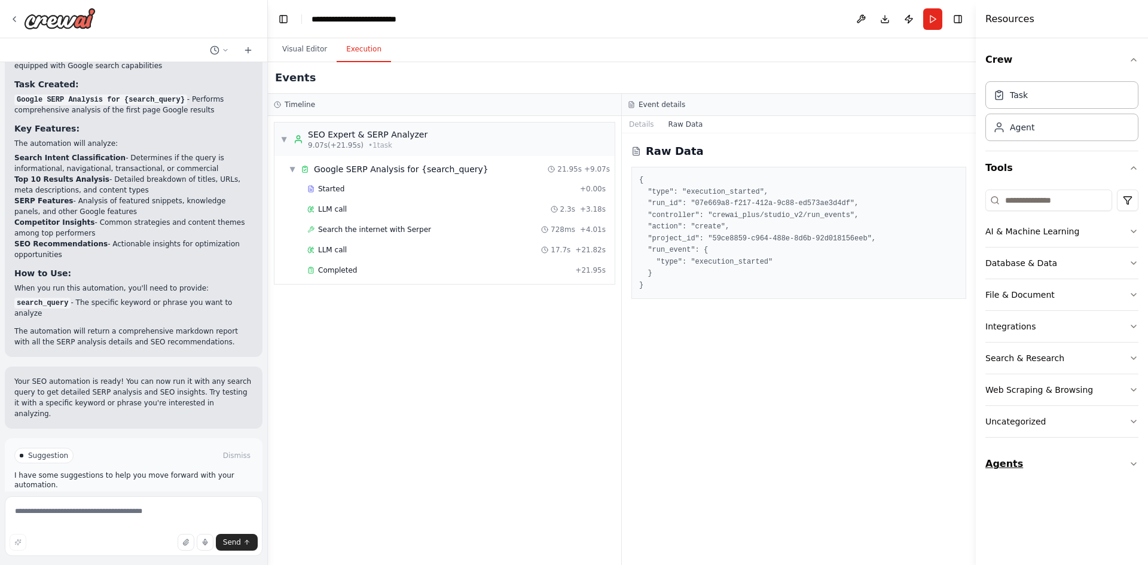
click at [1135, 463] on icon "button" at bounding box center [1134, 464] width 10 height 10
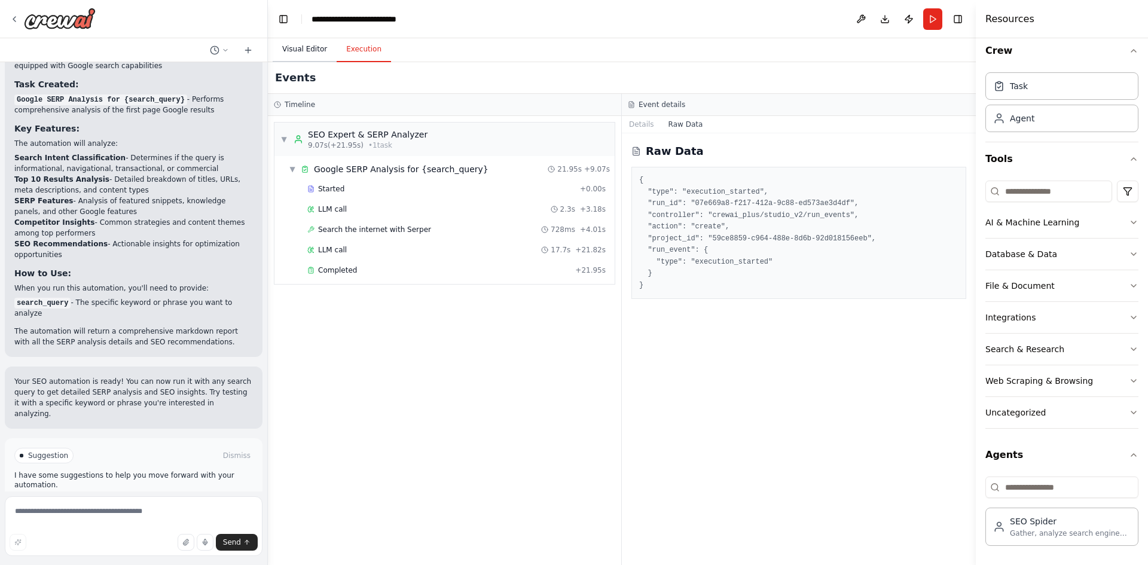
click at [309, 50] on button "Visual Editor" at bounding box center [305, 49] width 64 height 25
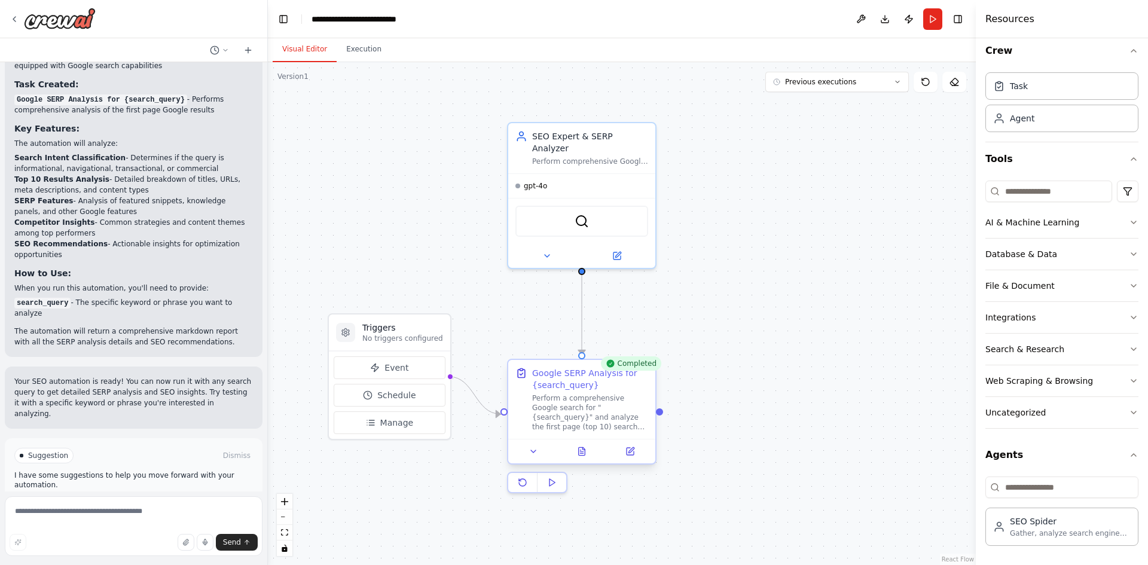
click at [583, 459] on div at bounding box center [581, 451] width 147 height 25
click at [585, 458] on button at bounding box center [582, 451] width 51 height 14
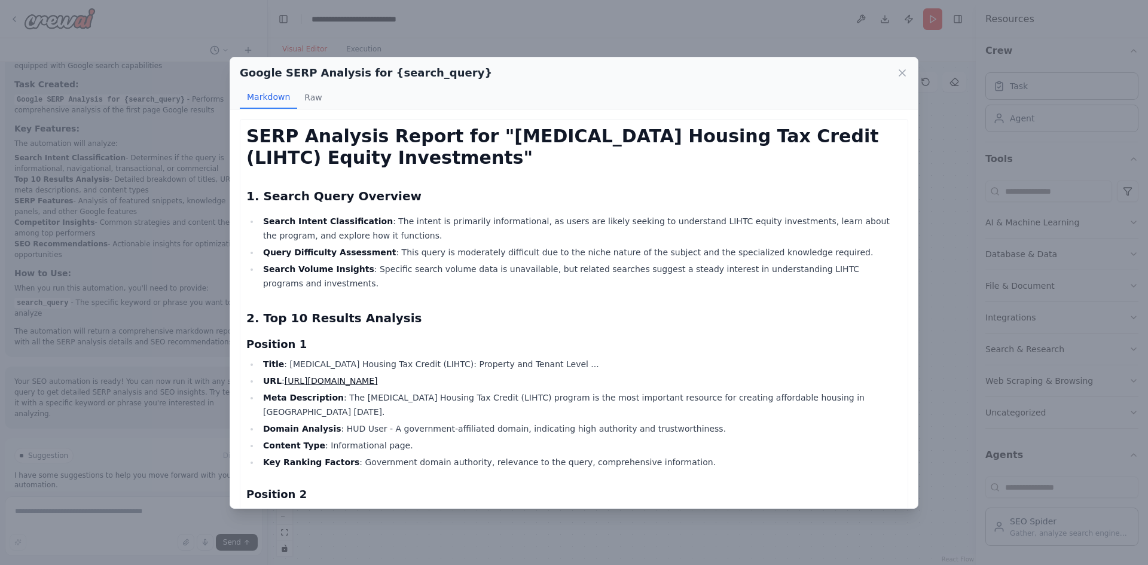
click at [603, 357] on li "Title : [MEDICAL_DATA] Housing Tax Credit (LIHTC): Property and Tenant Level ..." at bounding box center [581, 364] width 642 height 14
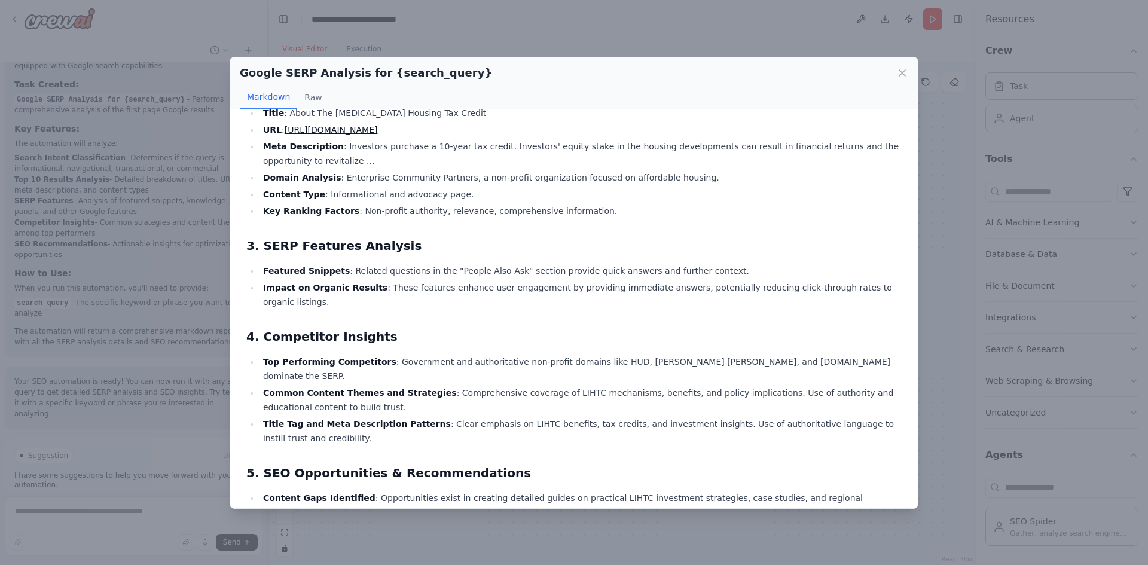
scroll to position [1458, 0]
click at [313, 99] on button "Raw" at bounding box center [313, 97] width 32 height 23
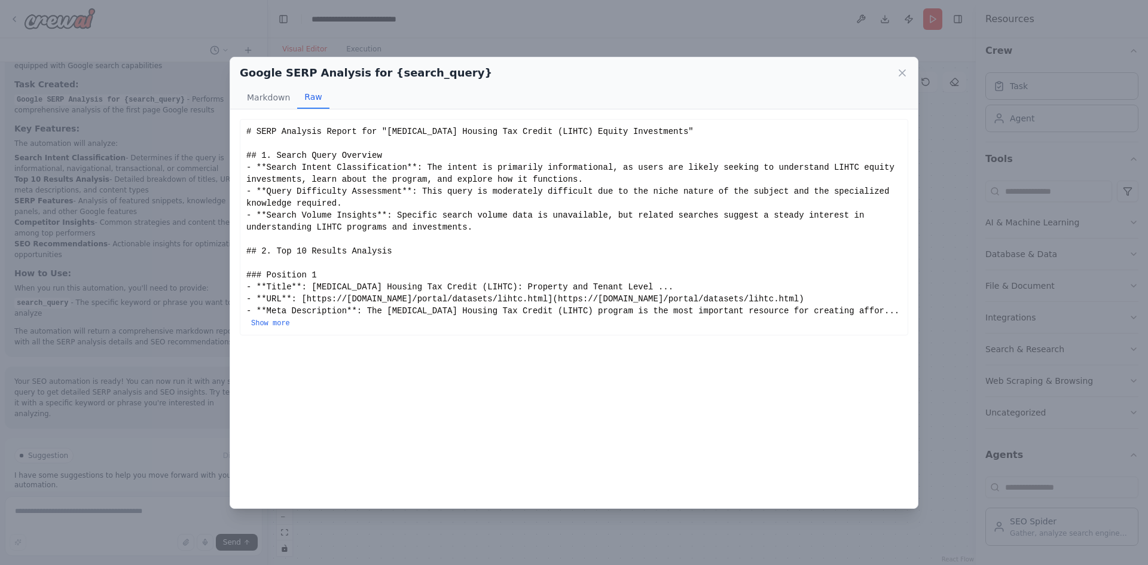
scroll to position [0, 0]
click at [251, 96] on button "Markdown" at bounding box center [268, 97] width 57 height 23
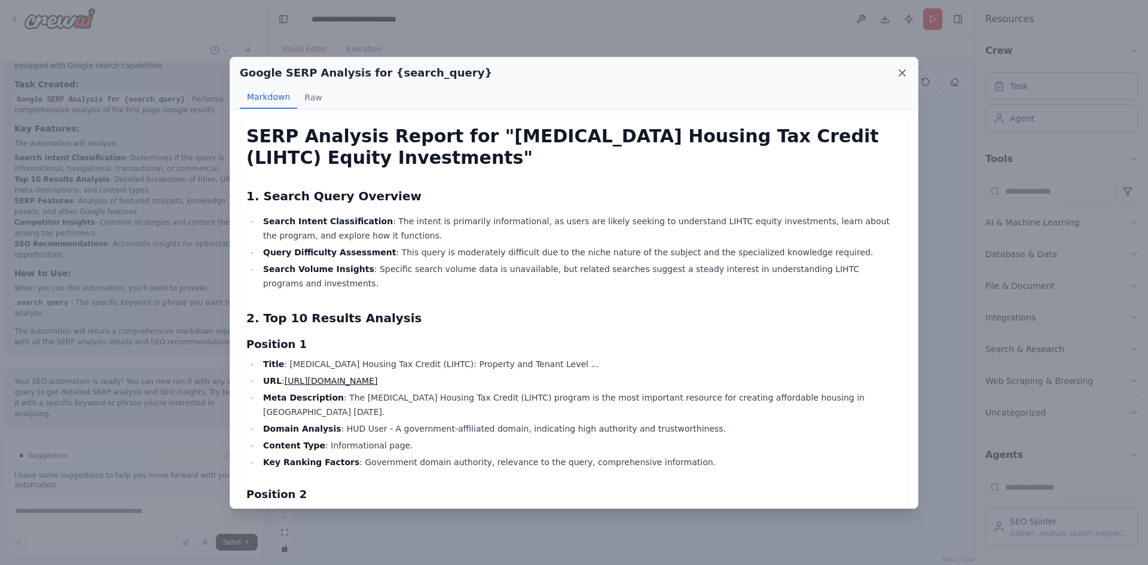
click at [905, 75] on icon at bounding box center [903, 73] width 6 height 6
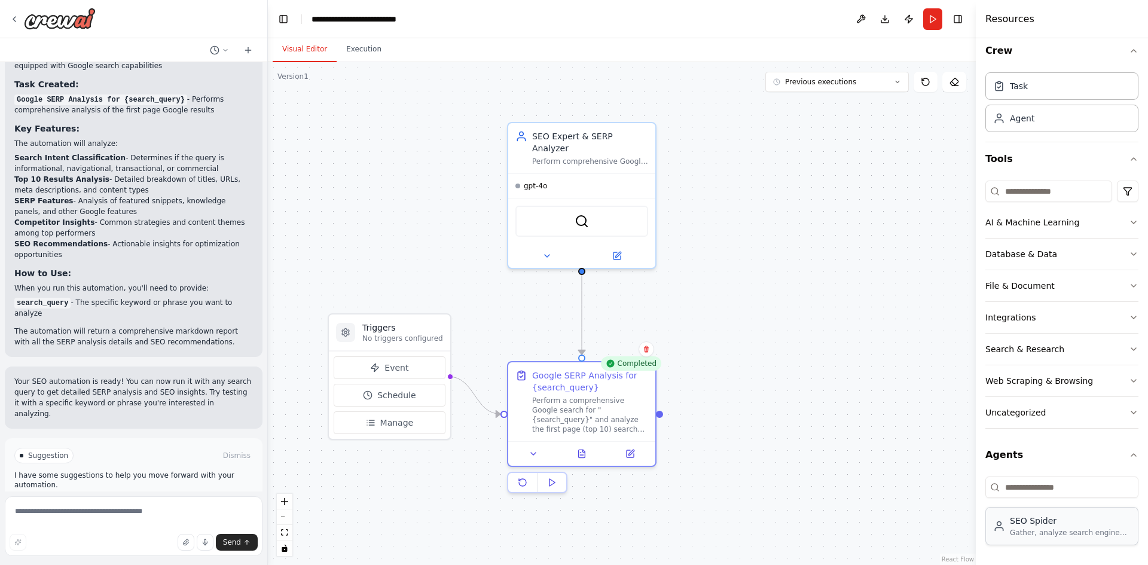
click at [1040, 533] on div "Gather, analyze search engine results from Google for a specific query" at bounding box center [1070, 533] width 121 height 10
click at [1025, 523] on div "SEO Spider" at bounding box center [1070, 521] width 121 height 12
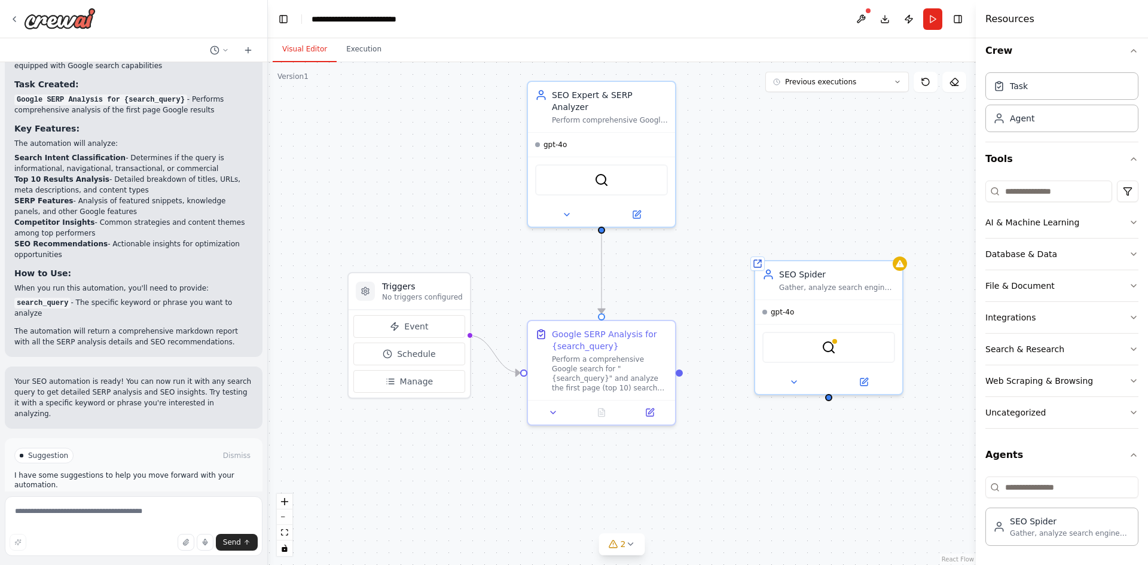
drag, startPoint x: 663, startPoint y: 418, endPoint x: 682, endPoint y: 377, distance: 45.7
click at [682, 377] on div ".deletable-edge-delete-btn { width: 20px; height: 20px; border: 0px solid #ffff…" at bounding box center [622, 313] width 708 height 503
drag, startPoint x: 680, startPoint y: 371, endPoint x: 830, endPoint y: 405, distance: 153.4
click at [830, 405] on div ".deletable-edge-delete-btn { width: 20px; height: 20px; border: 0px solid #ffff…" at bounding box center [622, 313] width 708 height 503
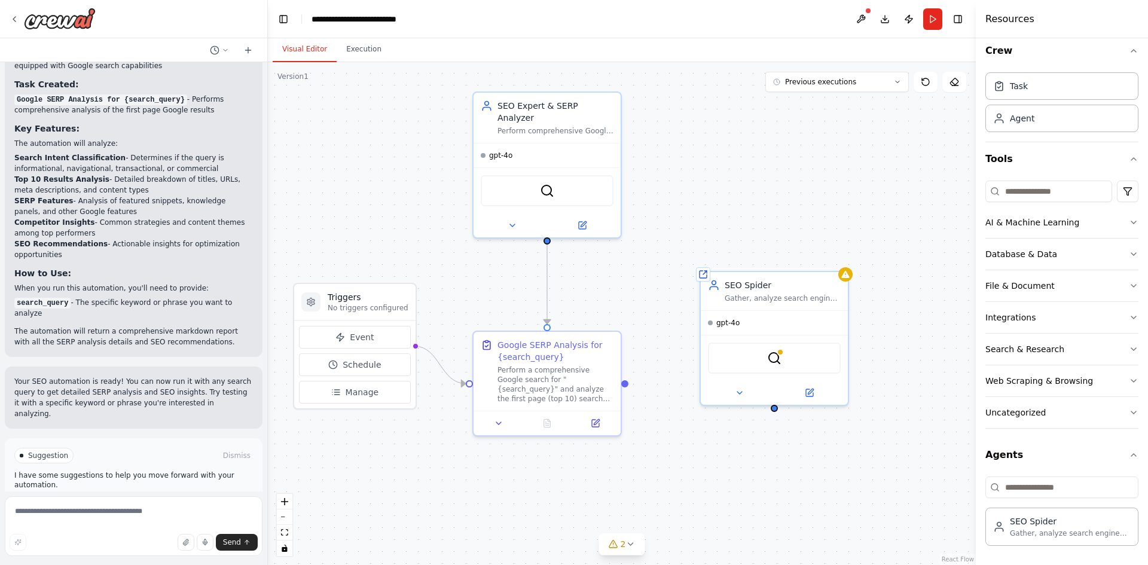
drag, startPoint x: 830, startPoint y: 402, endPoint x: 776, endPoint y: 413, distance: 55.5
click at [776, 413] on div ".deletable-edge-delete-btn { width: 20px; height: 20px; border: 0px solid #ffff…" at bounding box center [622, 313] width 708 height 503
drag, startPoint x: 774, startPoint y: 408, endPoint x: 632, endPoint y: 384, distance: 143.8
click at [632, 384] on div ".deletable-edge-delete-btn { width: 20px; height: 20px; border: 0px solid #ffff…" at bounding box center [622, 313] width 708 height 503
click at [776, 354] on img at bounding box center [774, 356] width 14 height 14
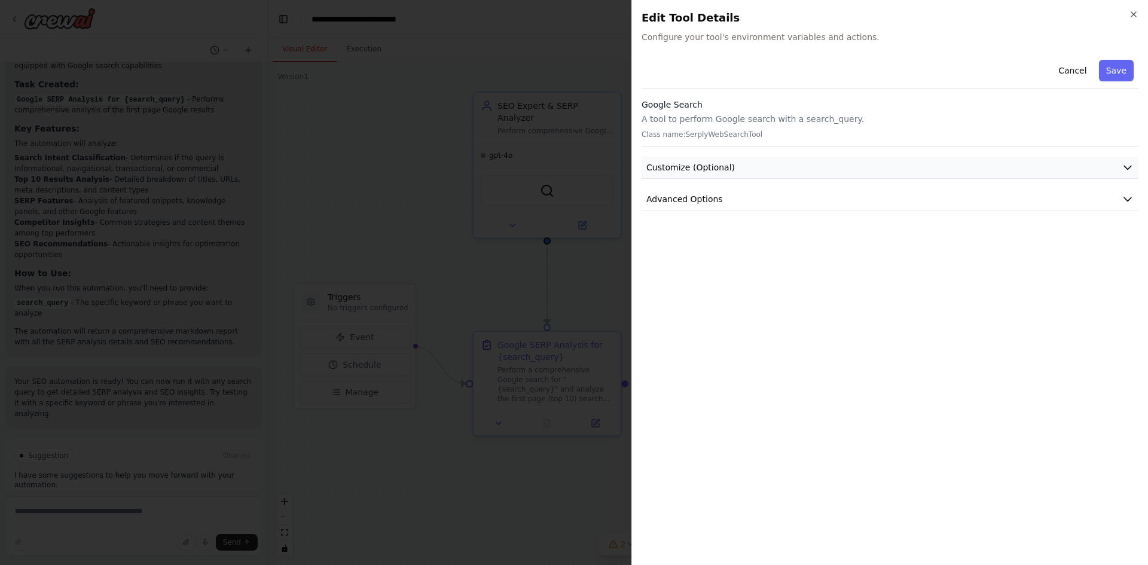
click at [1124, 166] on icon "button" at bounding box center [1127, 168] width 7 height 4
click at [1124, 166] on icon "button" at bounding box center [1128, 167] width 12 height 12
click at [1130, 202] on icon "button" at bounding box center [1128, 199] width 12 height 12
click at [1135, 21] on h2 "Edit Tool Details" at bounding box center [890, 18] width 497 height 17
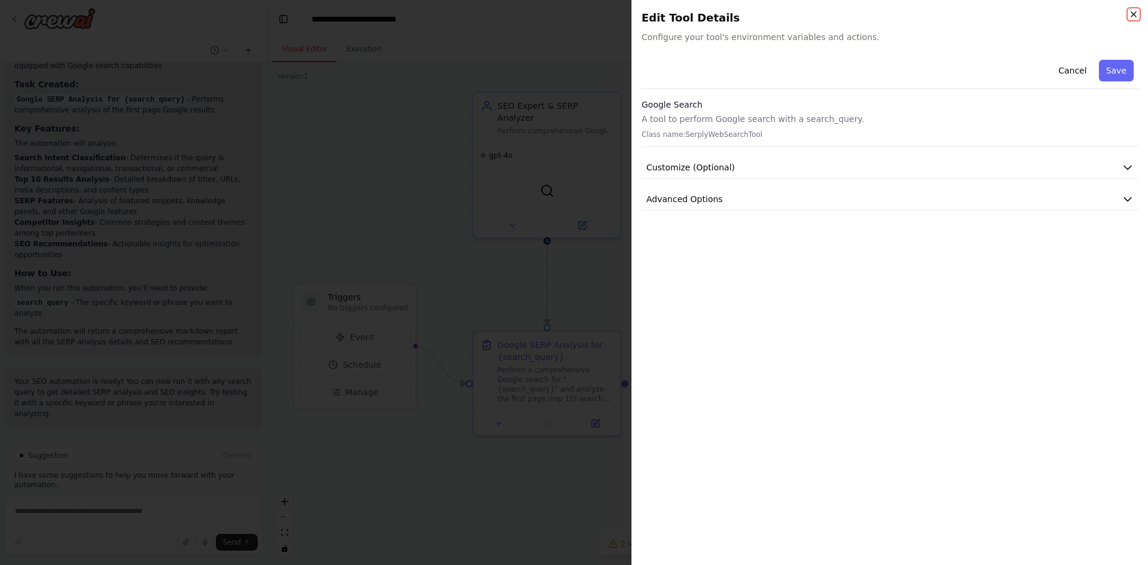
click at [1136, 16] on icon "button" at bounding box center [1134, 15] width 10 height 10
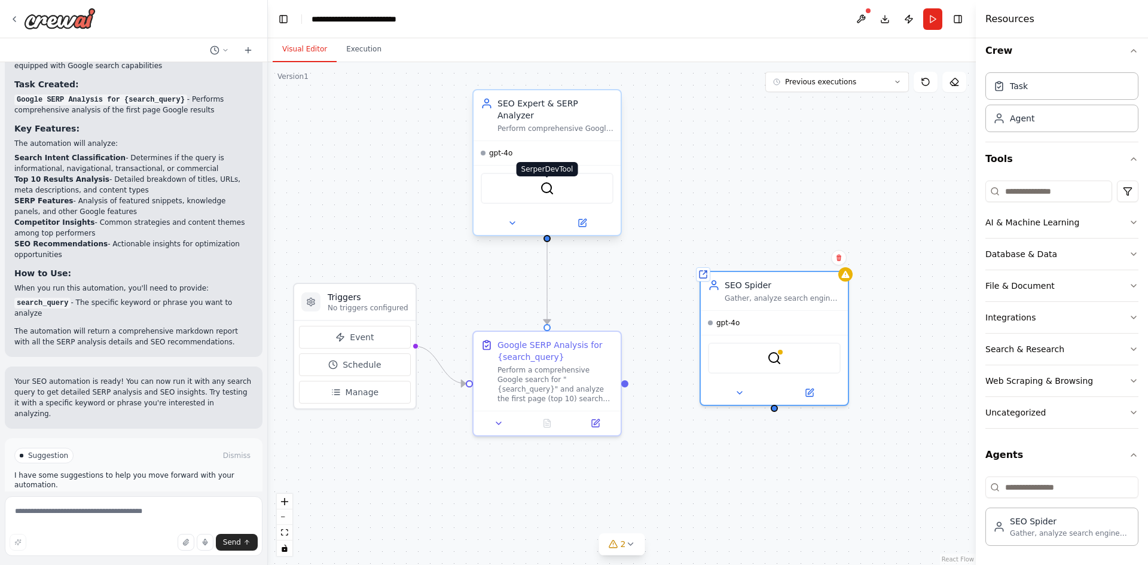
click at [547, 181] on img at bounding box center [547, 188] width 14 height 14
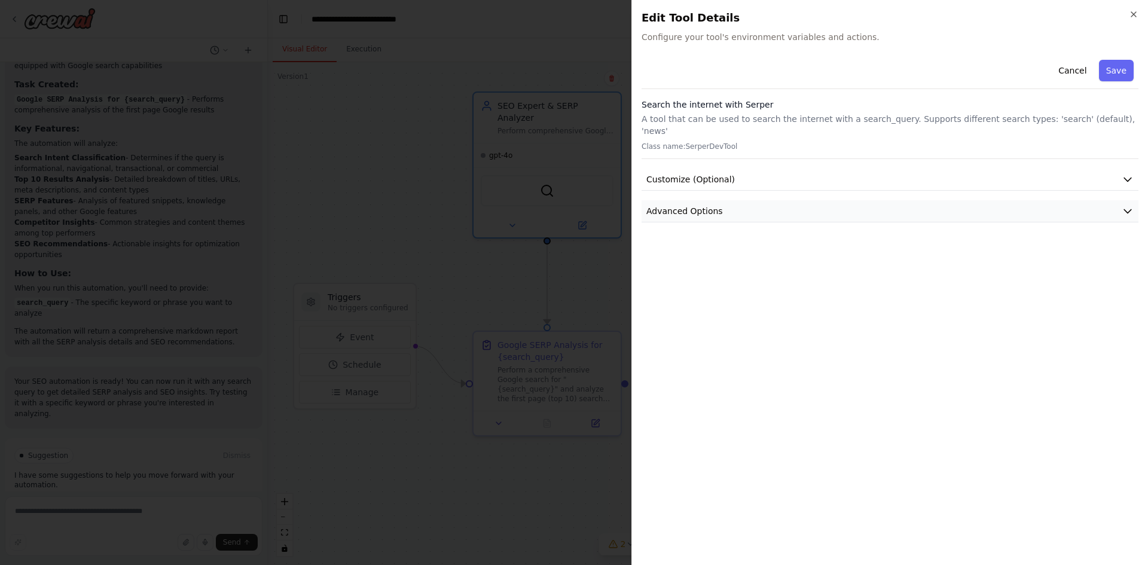
click at [1126, 200] on button "Advanced Options" at bounding box center [890, 211] width 497 height 22
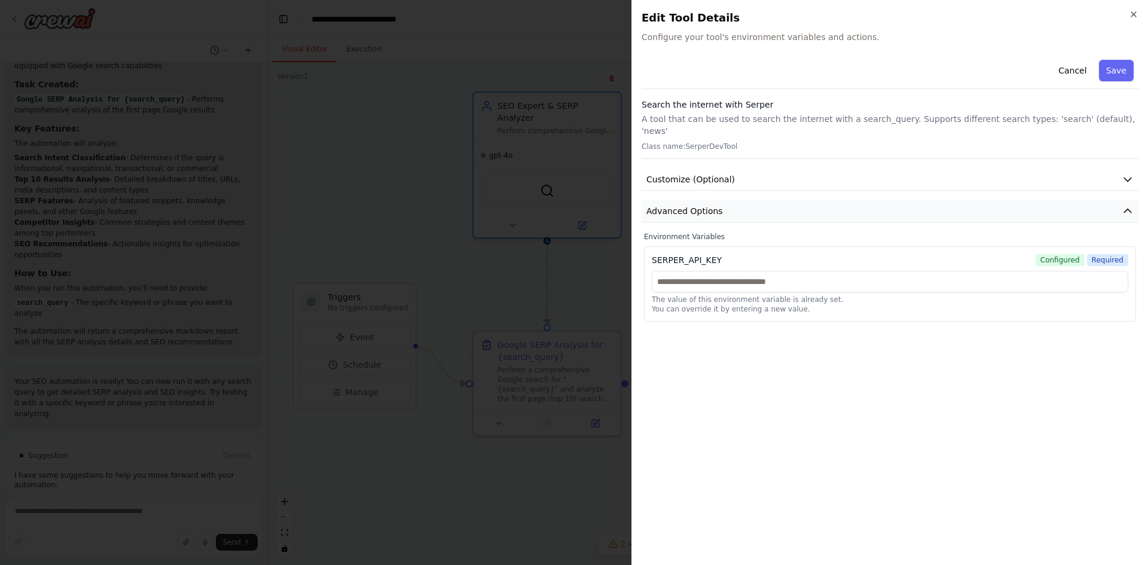
click at [1128, 205] on icon "button" at bounding box center [1128, 211] width 12 height 12
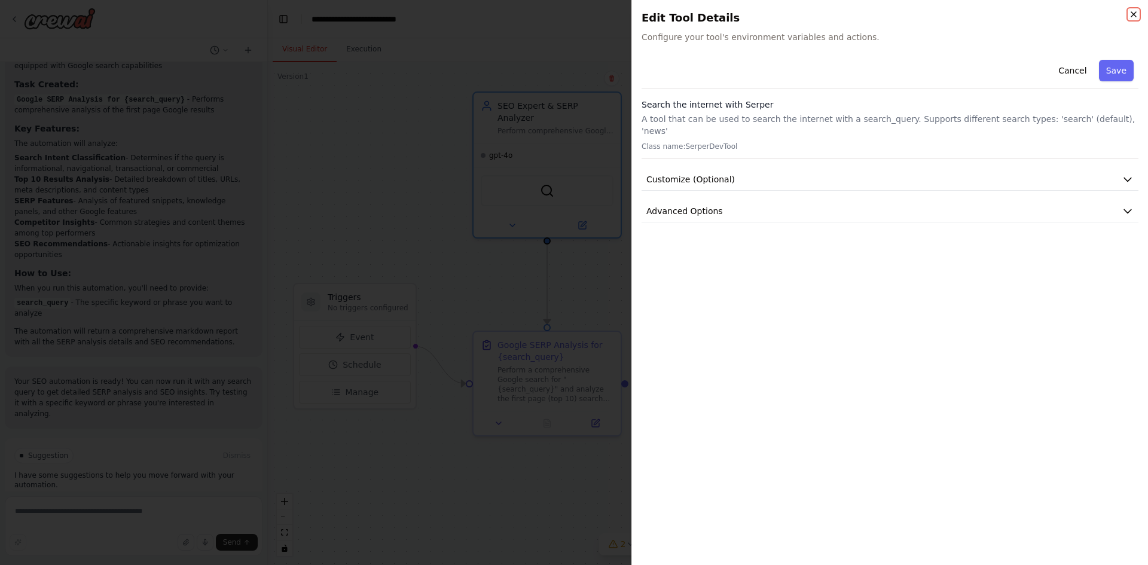
click at [1133, 13] on icon "button" at bounding box center [1134, 15] width 10 height 10
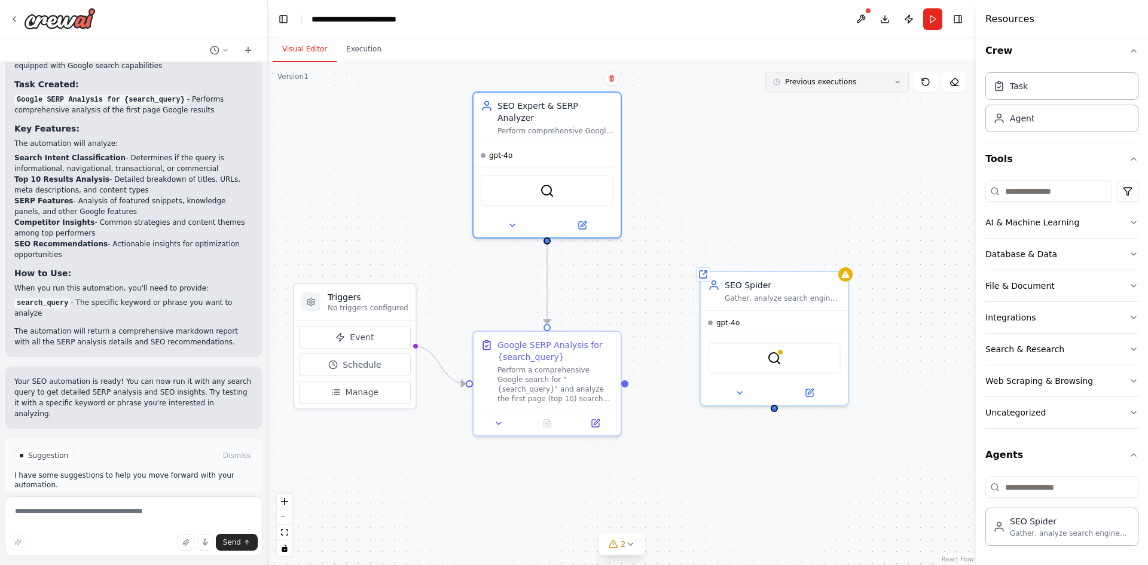
click at [904, 89] on button "Previous executions" at bounding box center [838, 82] width 144 height 20
click at [738, 394] on icon at bounding box center [740, 391] width 10 height 10
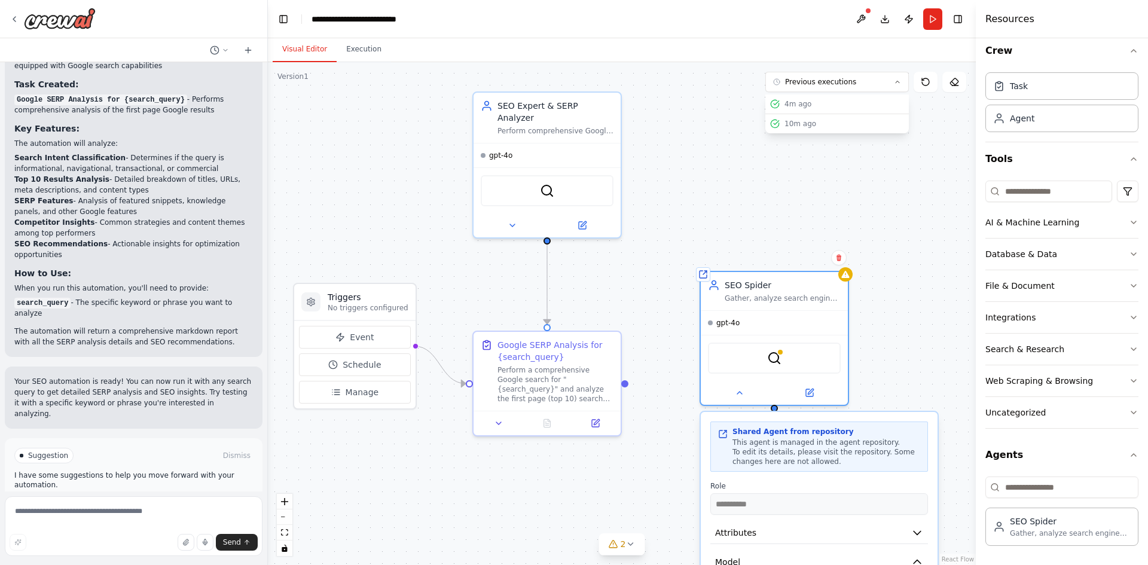
click at [720, 179] on div ".deletable-edge-delete-btn { width: 20px; height: 20px; border: 0px solid #ffff…" at bounding box center [622, 313] width 708 height 503
click at [13, 19] on icon at bounding box center [15, 19] width 10 height 10
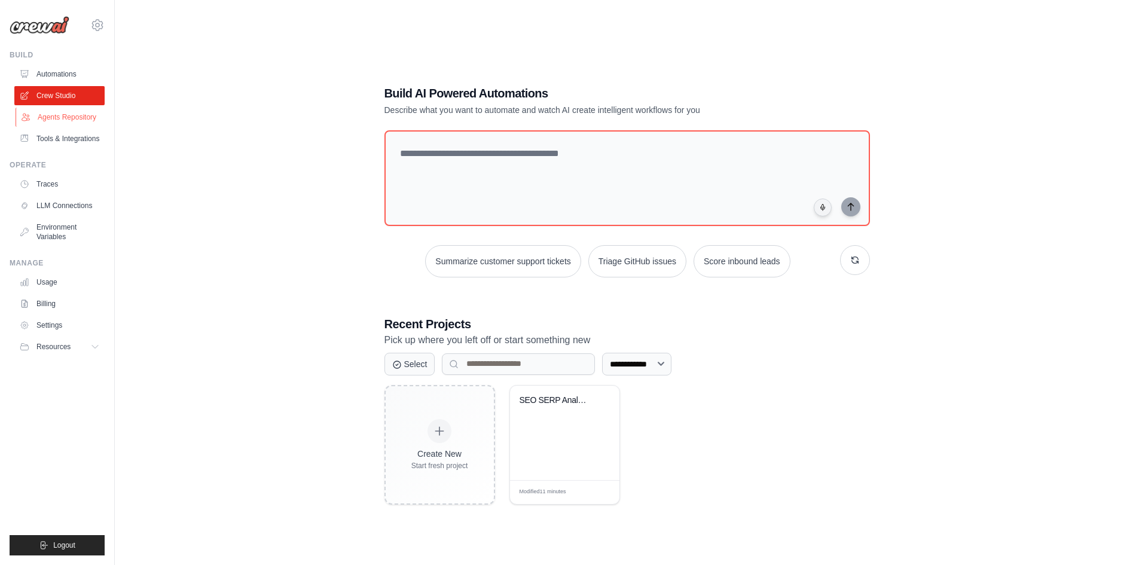
click at [60, 116] on link "Agents Repository" at bounding box center [61, 117] width 90 height 19
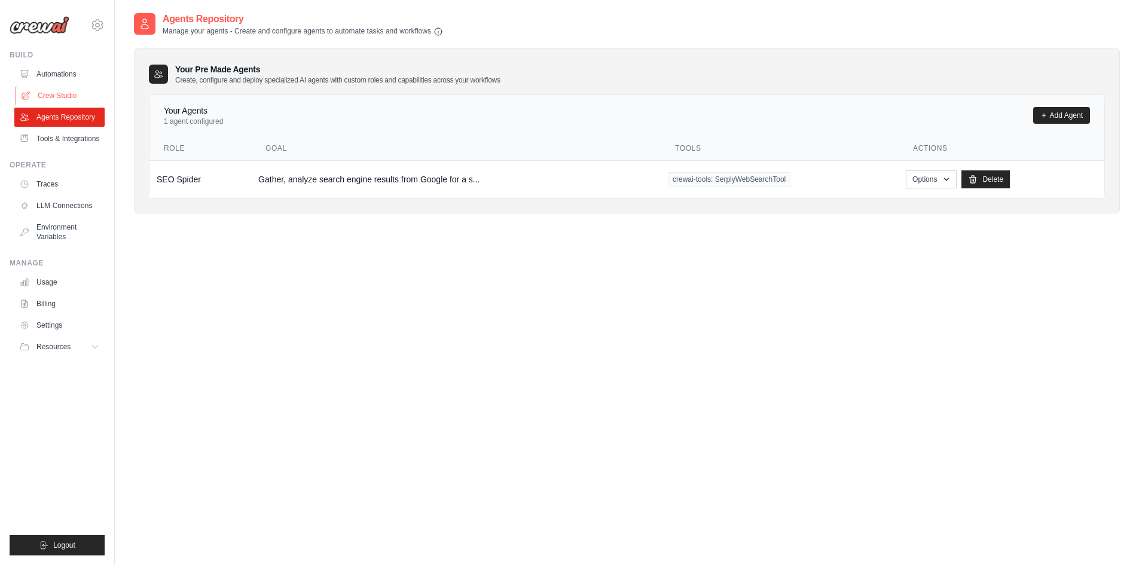
click at [59, 86] on link "Crew Studio" at bounding box center [61, 95] width 90 height 19
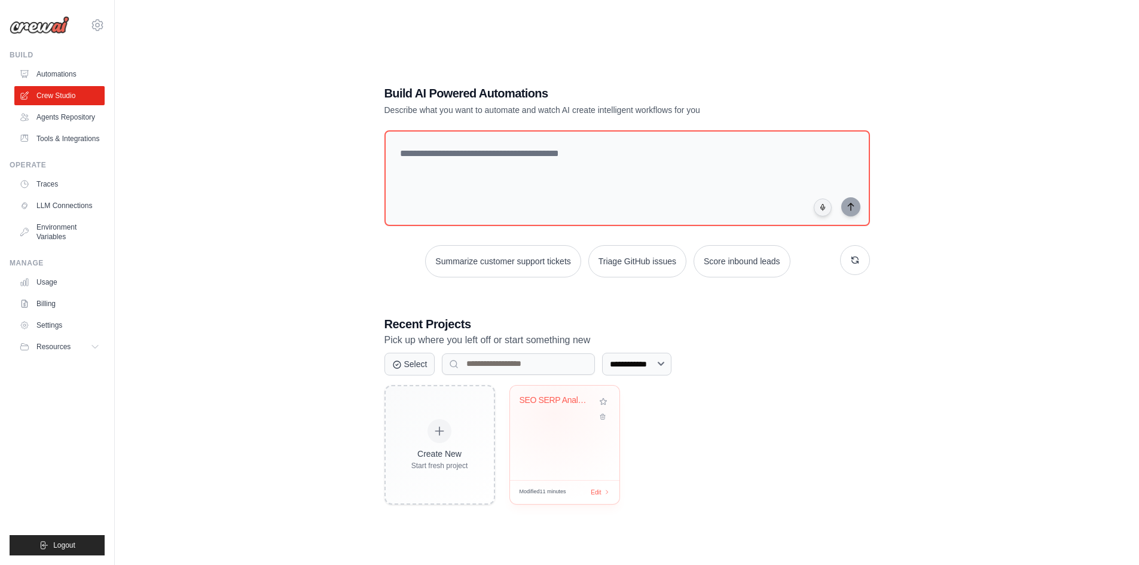
click at [554, 413] on div "SEO SERP Analysis Automation" at bounding box center [565, 409] width 90 height 28
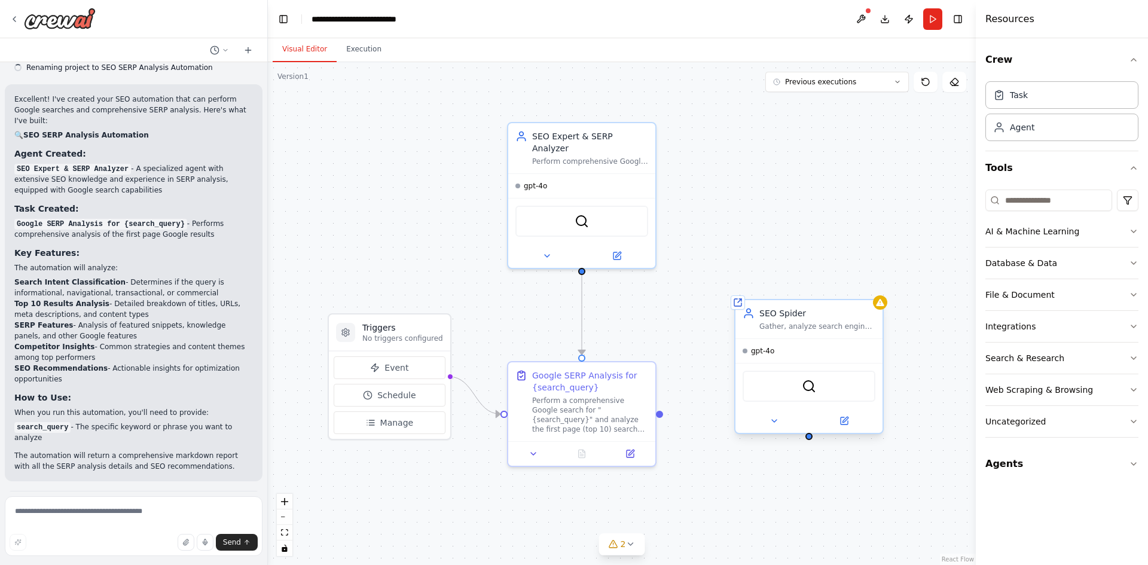
scroll to position [621, 0]
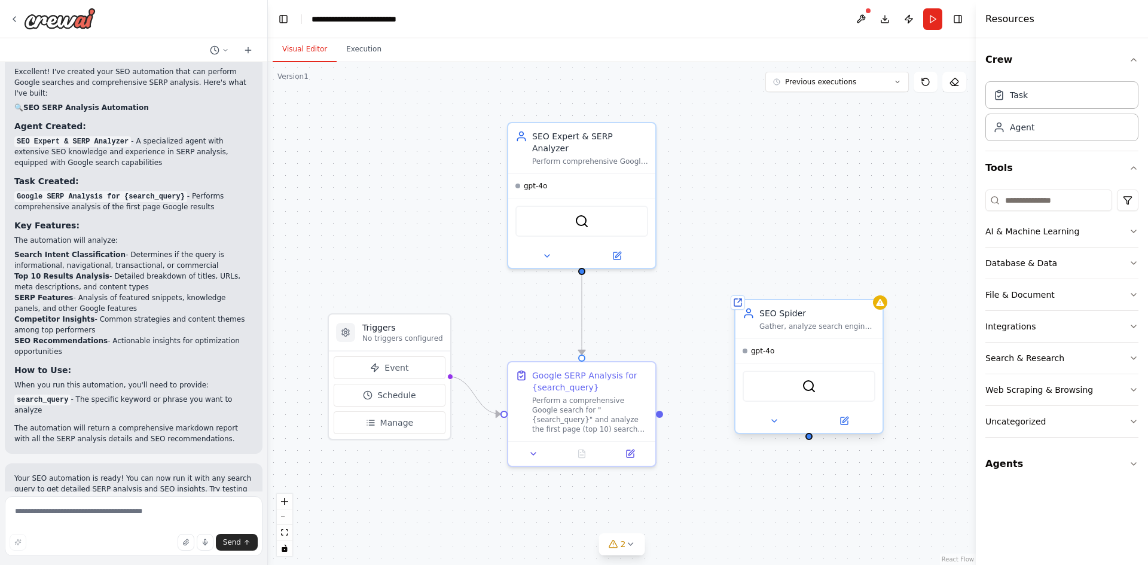
click at [858, 315] on div "SEO Spider" at bounding box center [818, 313] width 116 height 12
click at [874, 289] on icon at bounding box center [873, 288] width 7 height 7
click at [845, 294] on button "Confirm" at bounding box center [840, 288] width 42 height 14
click at [251, 53] on icon at bounding box center [248, 50] width 10 height 10
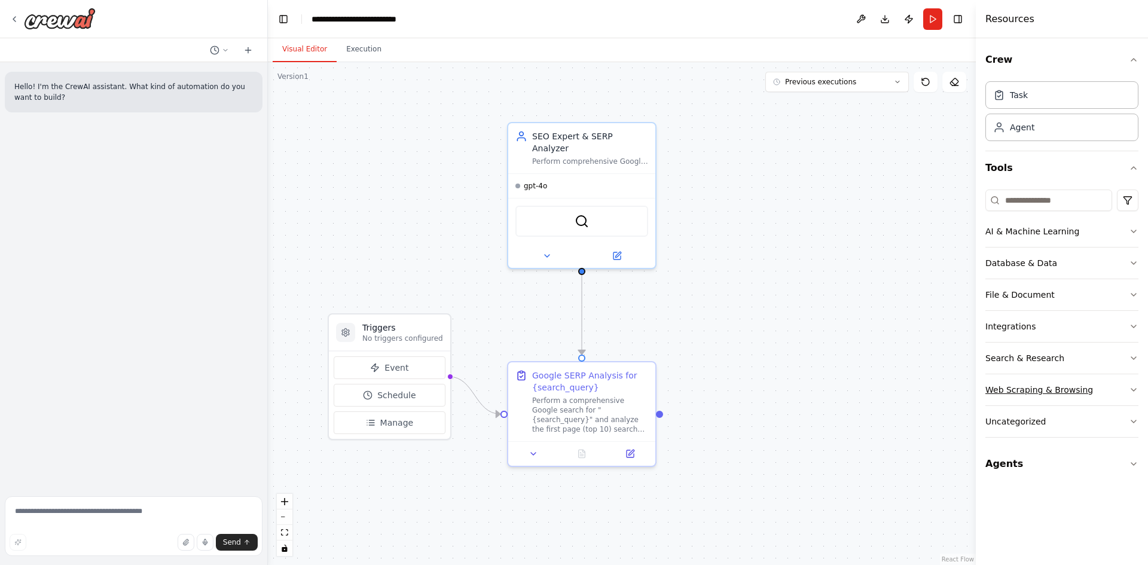
click at [1130, 389] on icon "button" at bounding box center [1134, 390] width 10 height 10
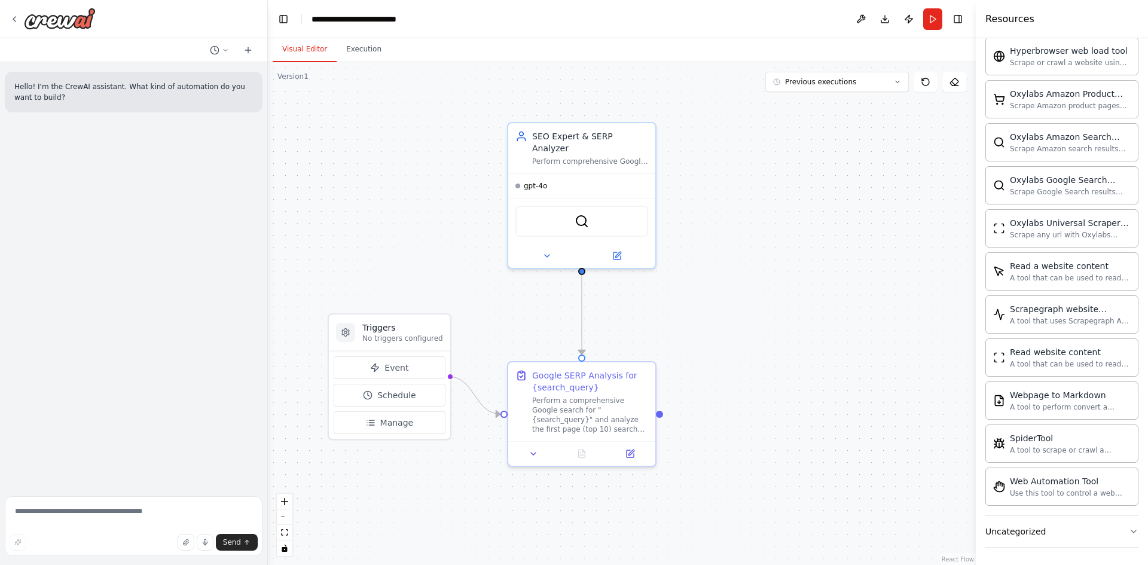
scroll to position [581, 0]
